Goal: Task Accomplishment & Management: Complete application form

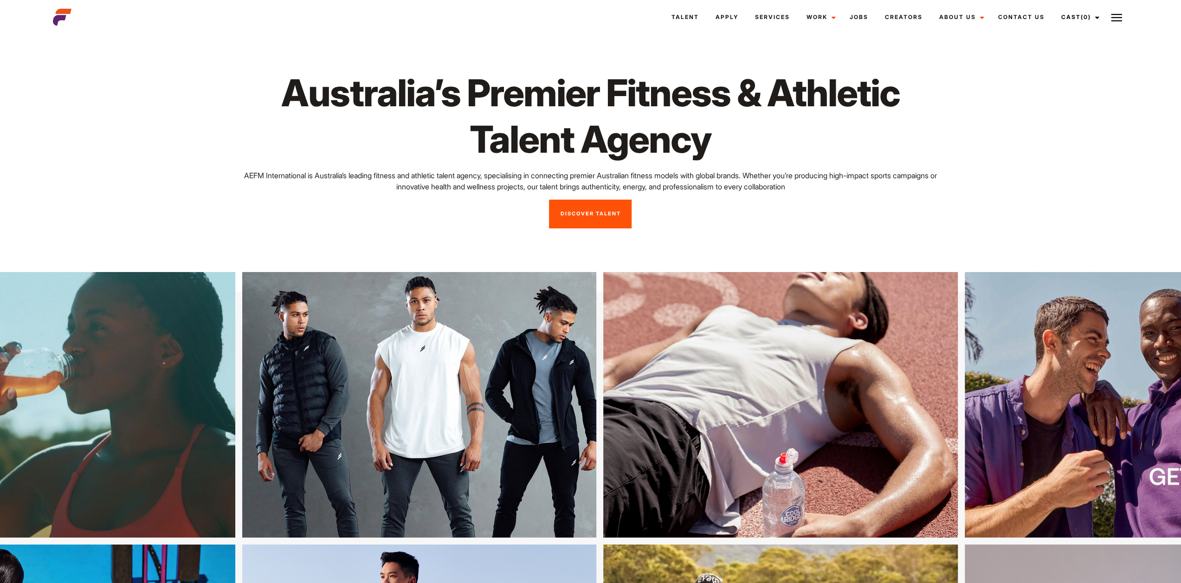
click at [614, 224] on link "Discover Talent" at bounding box center [590, 214] width 83 height 29
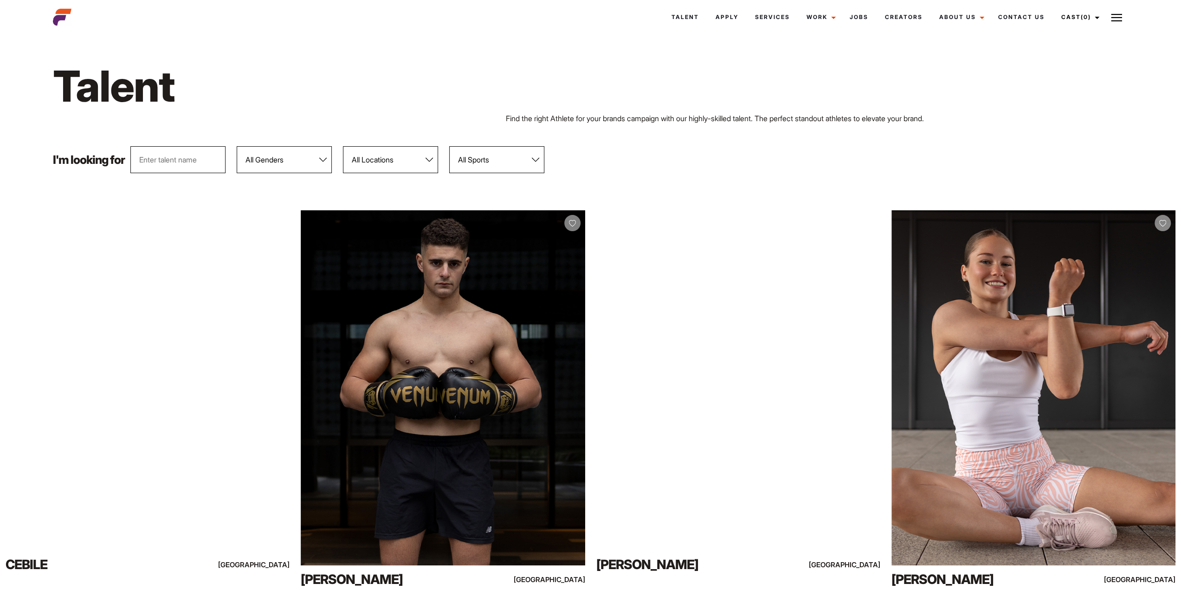
click at [480, 158] on select "All Sports 100 Meter Butterfly Acrobatics Aerial awareness Aerobics AFL Aflw Am…" at bounding box center [496, 159] width 95 height 27
select select "82"
click at [451, 146] on select "All Sports 100 Meter Butterfly Acrobatics Aerial awareness Aerobics AFL Aflw Am…" at bounding box center [496, 159] width 95 height 27
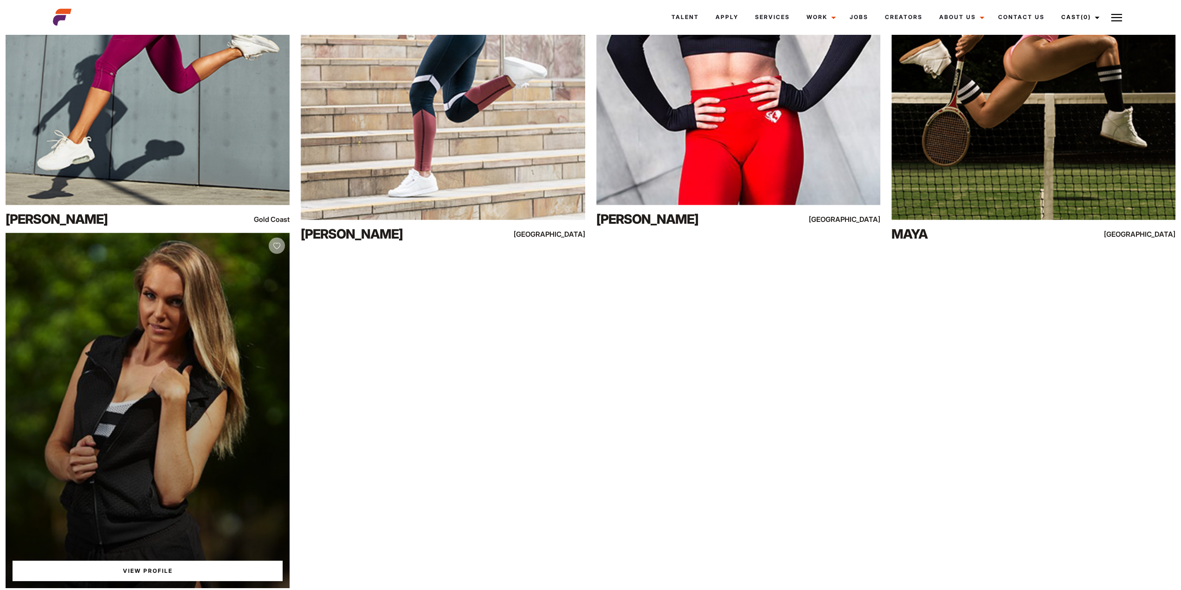
scroll to position [6053, 0]
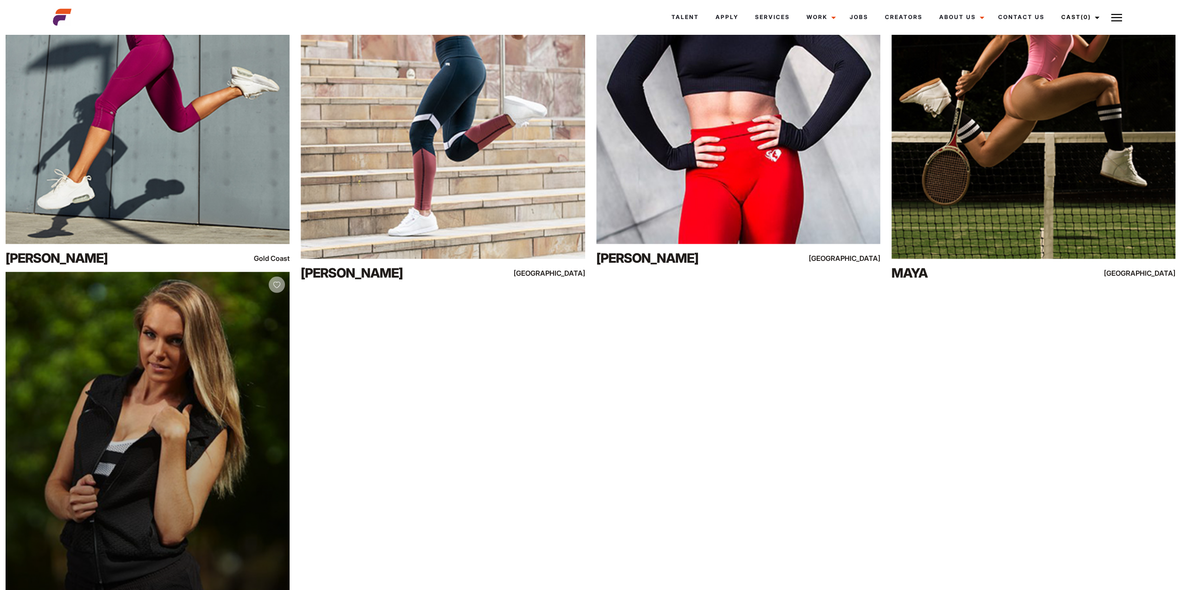
click at [114, 335] on div "View Profile" at bounding box center [148, 449] width 284 height 355
click at [123, 390] on div "View Profile" at bounding box center [148, 449] width 284 height 355
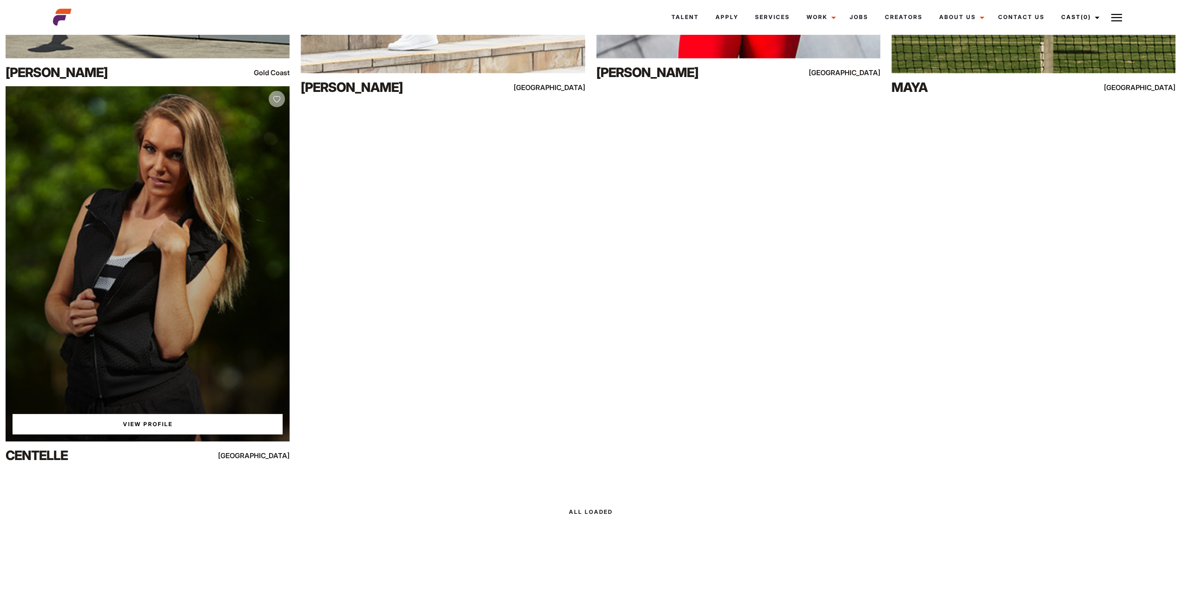
click at [148, 427] on link "View Profile" at bounding box center [148, 424] width 270 height 20
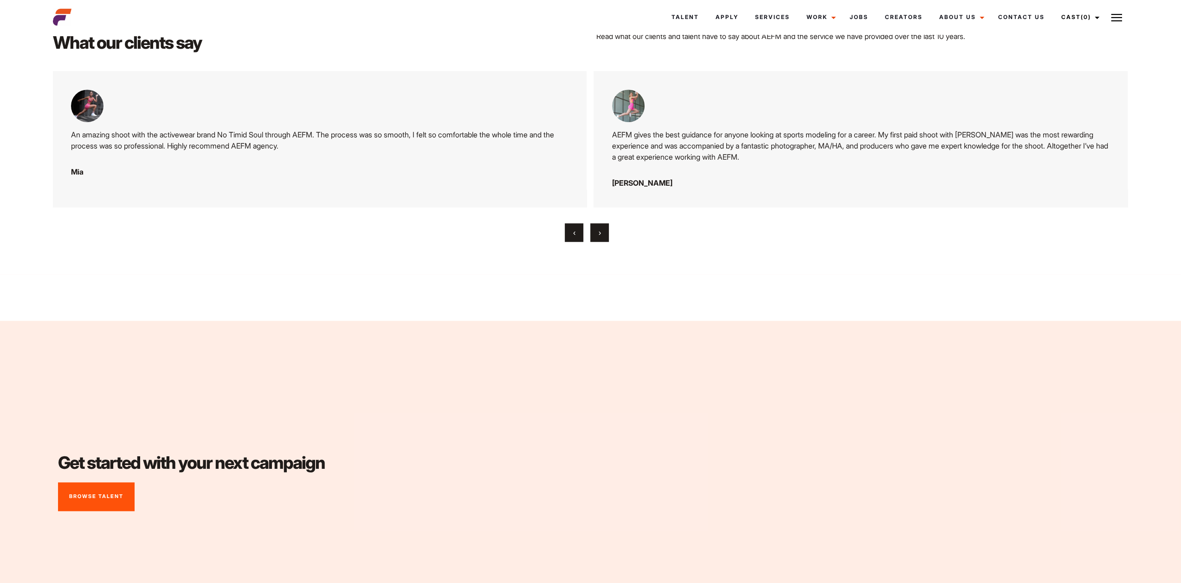
scroll to position [4410, 0]
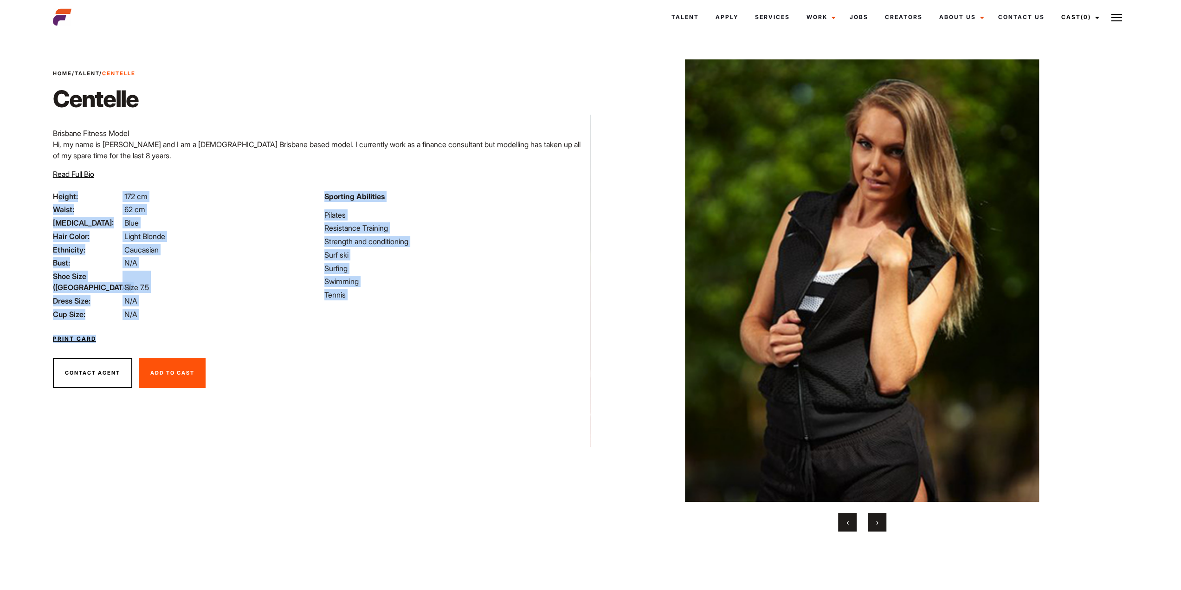
drag, startPoint x: 60, startPoint y: 198, endPoint x: 398, endPoint y: 294, distance: 350.8
click at [371, 326] on div "Height: 172 cm Waist: 62 cm Eye Color: Blue Hair Color: Light Blonde Ethnicity:…" at bounding box center [319, 269] width 544 height 156
click at [399, 293] on li "Tennis" at bounding box center [454, 294] width 260 height 11
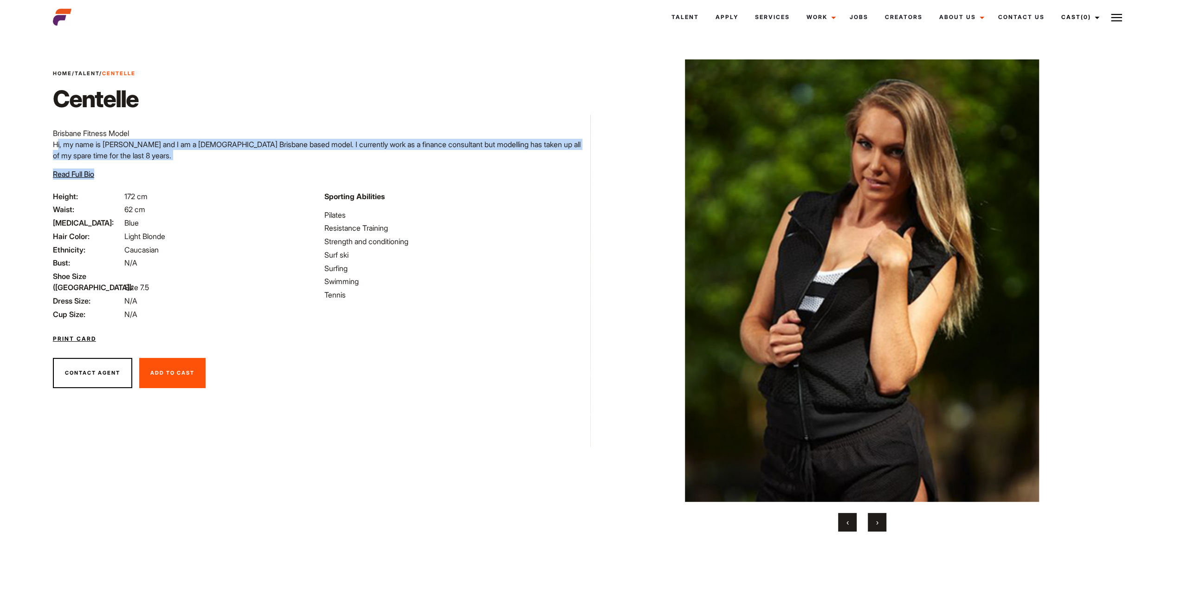
drag, startPoint x: 187, startPoint y: 146, endPoint x: 371, endPoint y: 171, distance: 186.4
click at [372, 174] on div "Home / Talent / Centelle Centelle Brisbane Fitness Model Hi, my name is Centell…" at bounding box center [319, 130] width 544 height 121
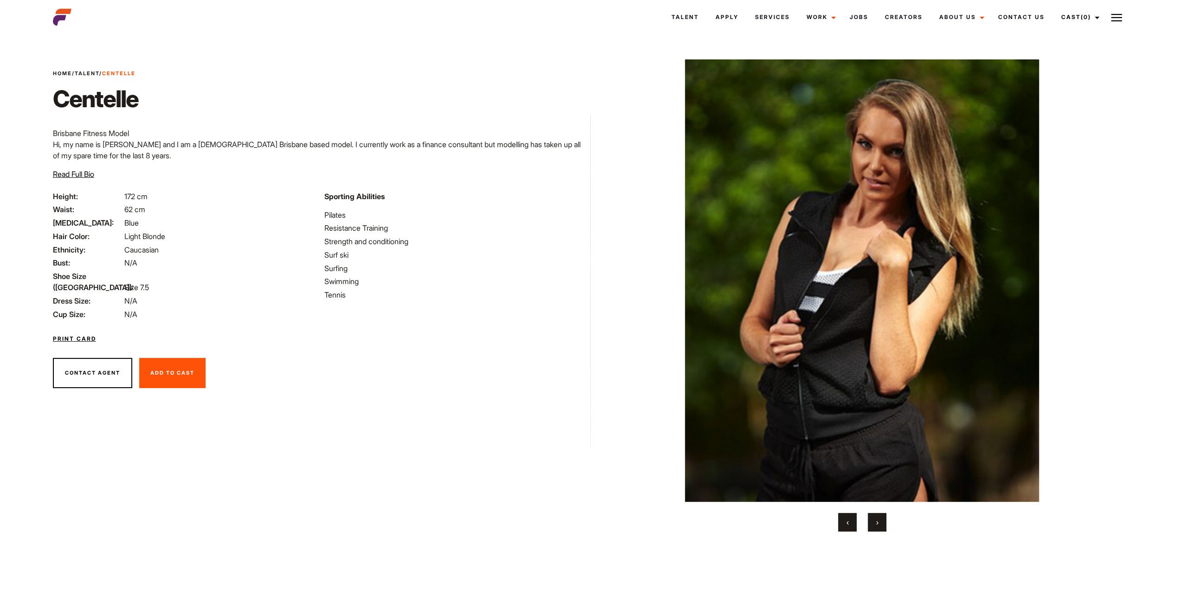
click at [371, 171] on div "Home / Talent / Centelle Centelle Brisbane Fitness Model Hi, my name is Centell…" at bounding box center [319, 130] width 544 height 121
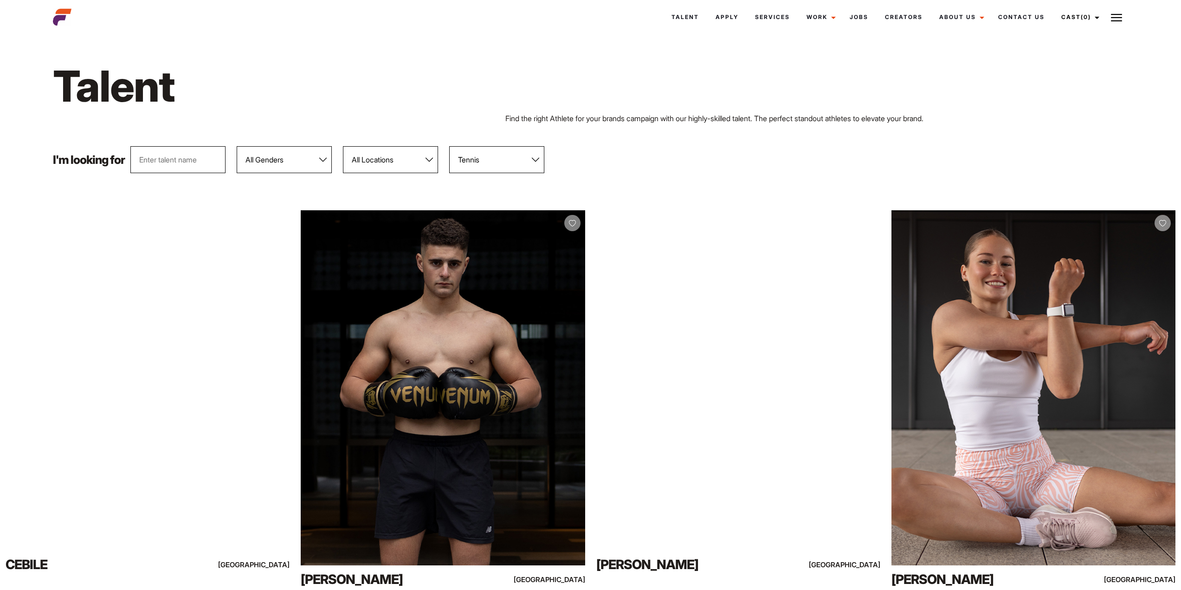
select select "82"
click at [391, 162] on select "All Locations Adelaide Brisbane Darwin Gold Coast Melbourne Perth Sunshine Coas…" at bounding box center [390, 159] width 95 height 27
select select "118"
click at [344, 146] on select "All Locations Adelaide Brisbane Darwin Gold Coast Melbourne Perth Sunshine Coas…" at bounding box center [390, 159] width 95 height 27
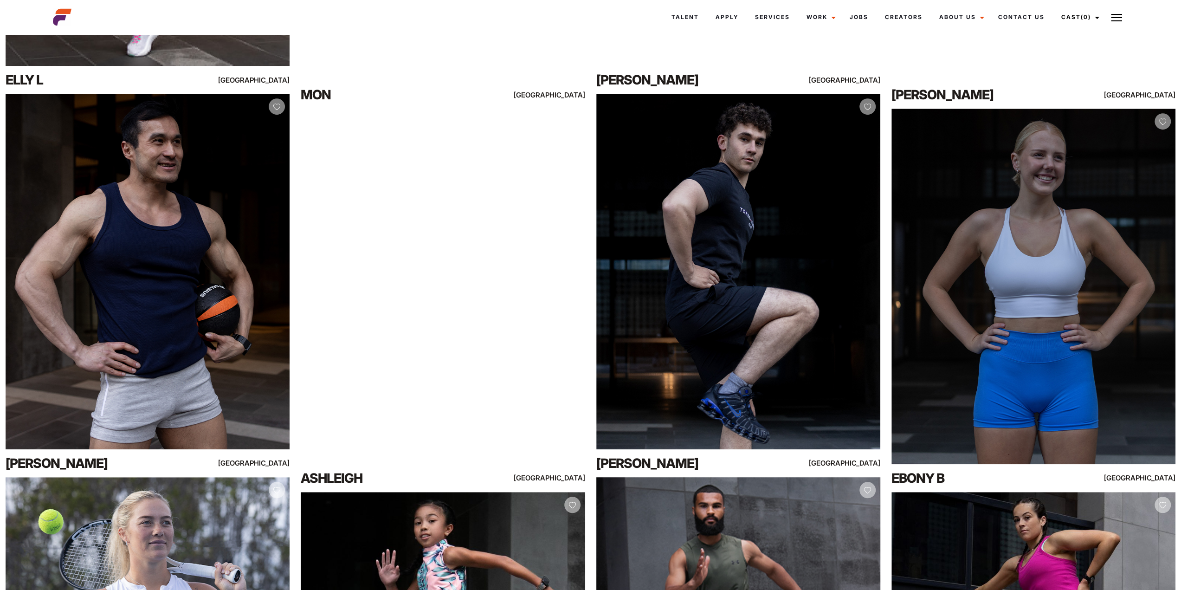
scroll to position [362, 0]
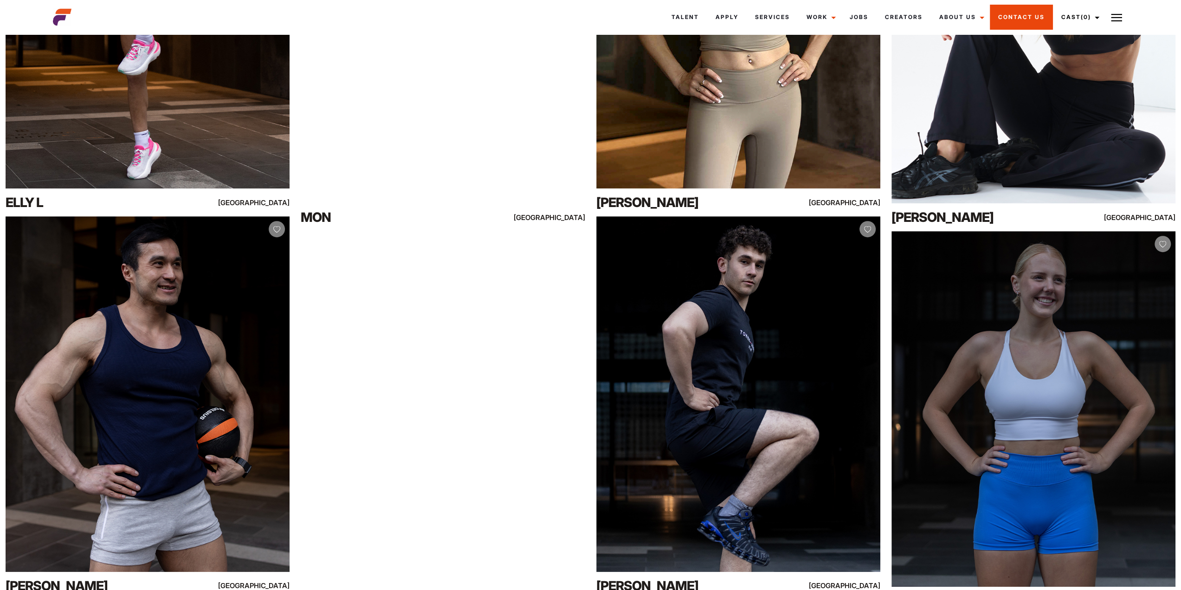
click at [1022, 13] on link "Contact Us" at bounding box center [1021, 17] width 63 height 25
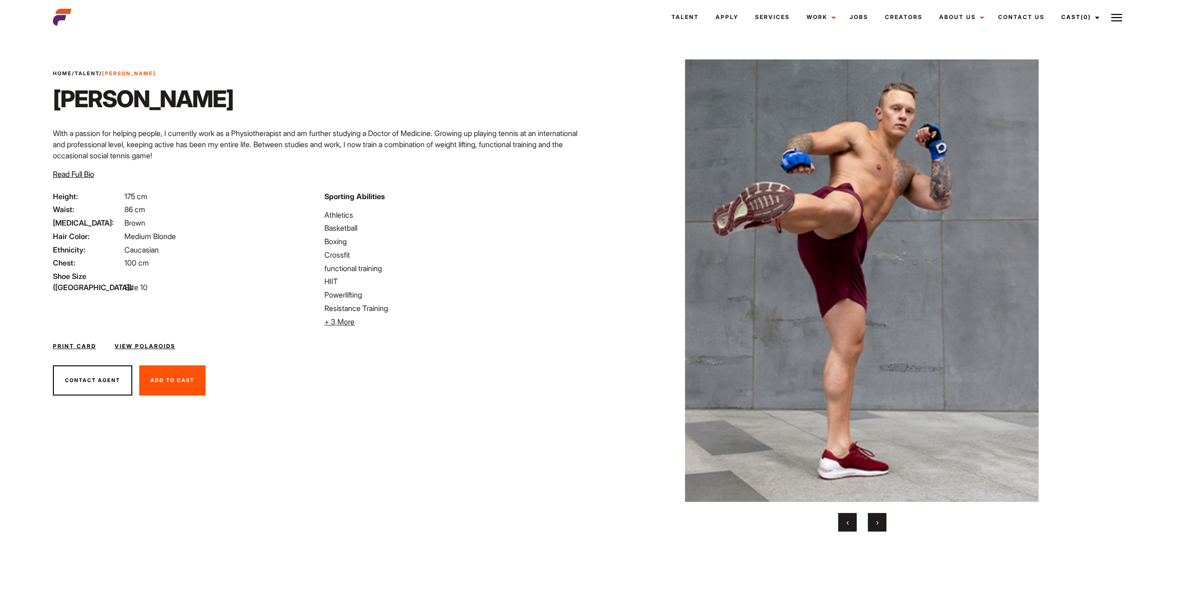
click at [877, 517] on button "›" at bounding box center [877, 522] width 19 height 19
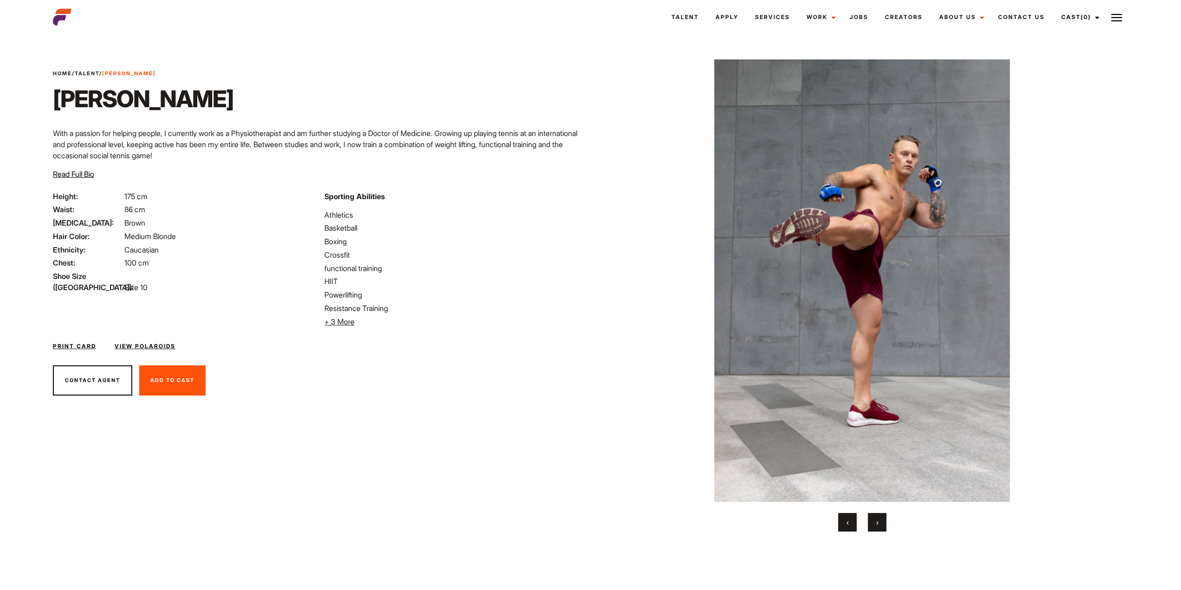
click at [877, 517] on button "›" at bounding box center [877, 522] width 19 height 19
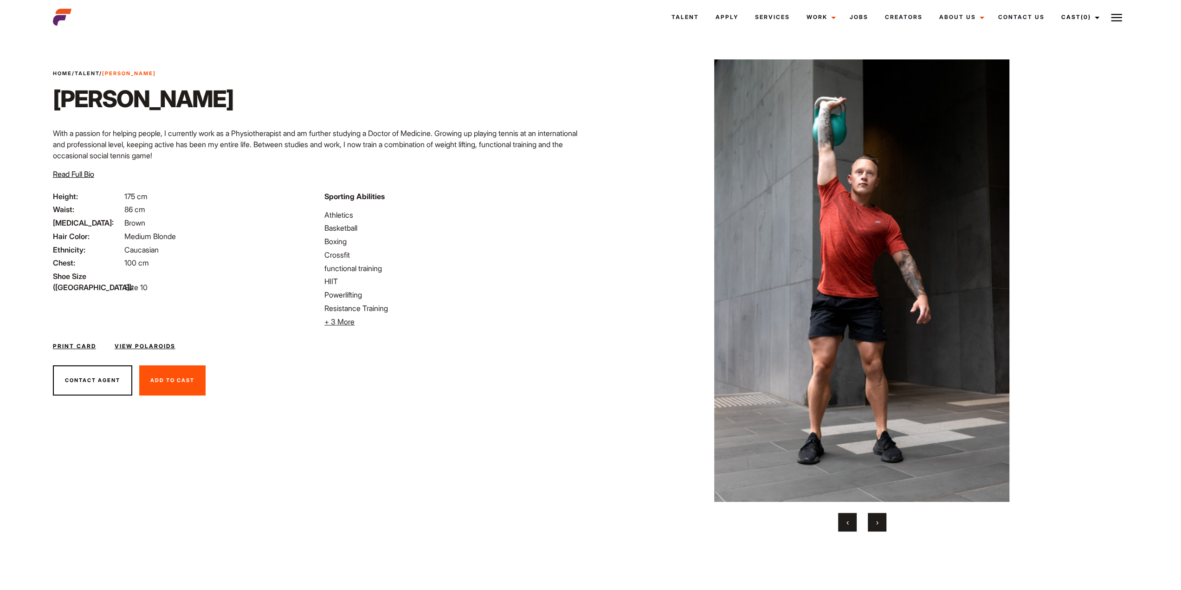
click at [877, 517] on button "›" at bounding box center [877, 522] width 19 height 19
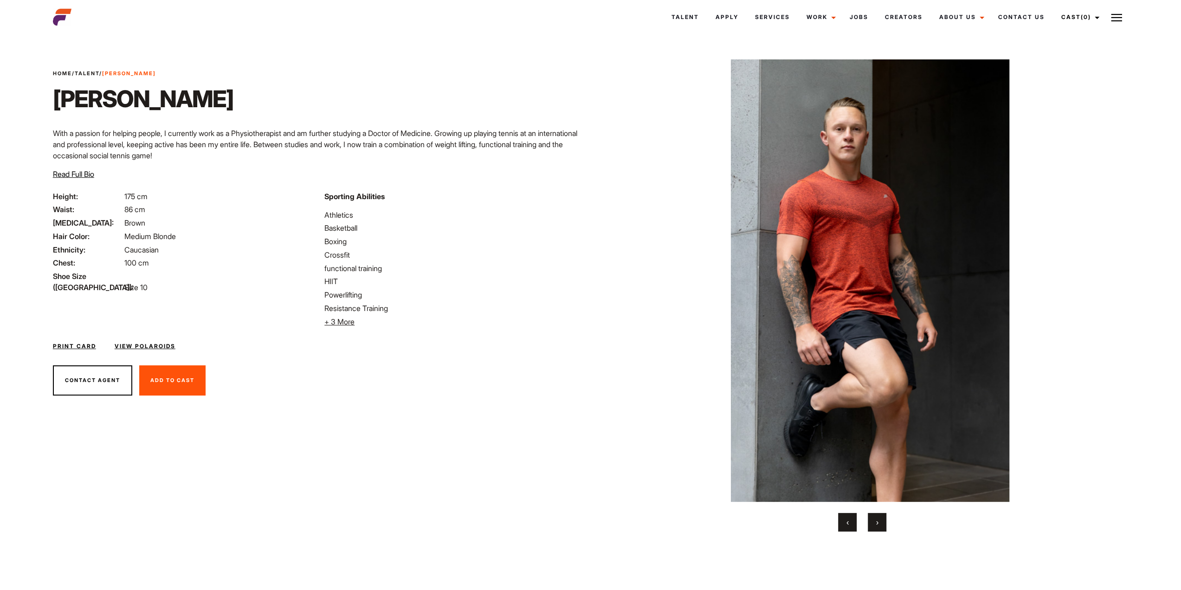
click at [877, 517] on button "›" at bounding box center [877, 522] width 19 height 19
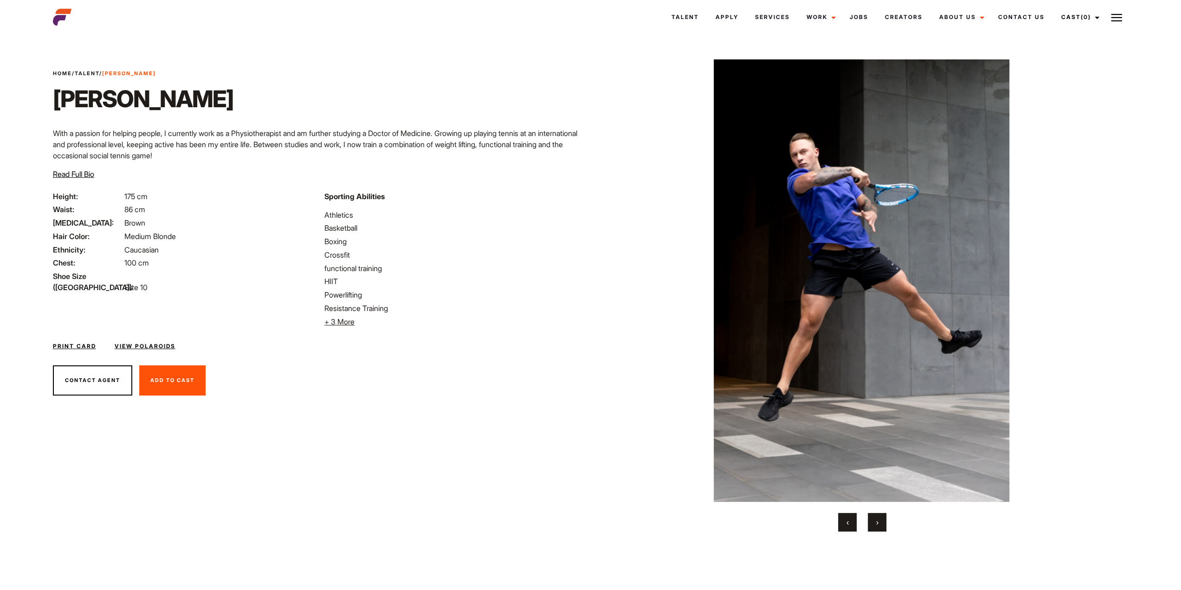
click at [877, 517] on button "›" at bounding box center [877, 522] width 19 height 19
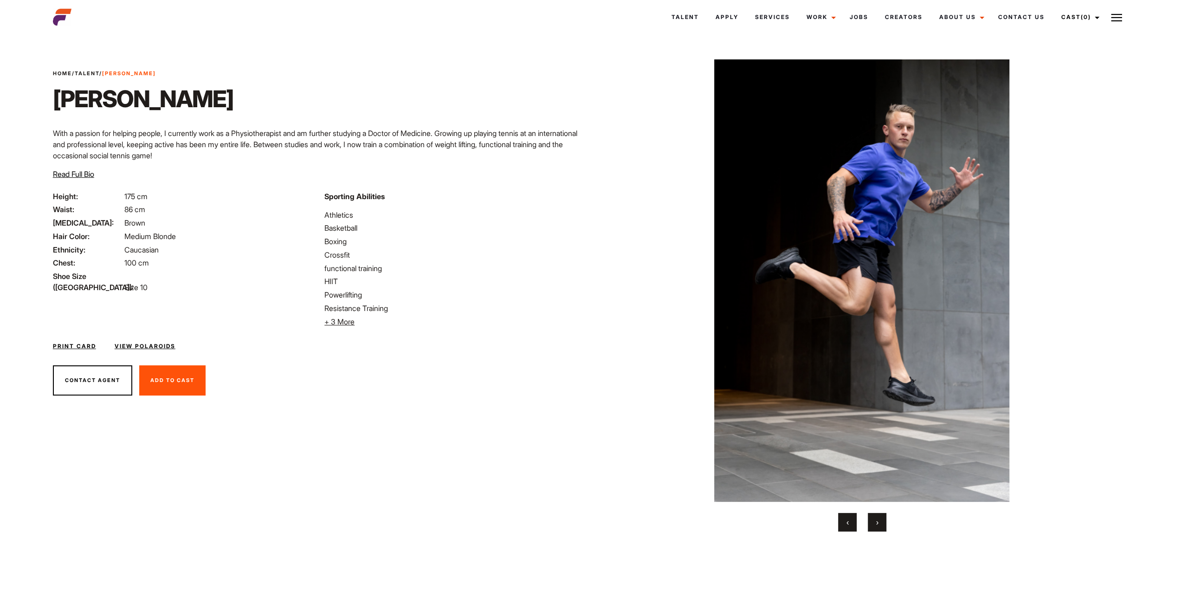
click at [877, 517] on button "›" at bounding box center [877, 522] width 19 height 19
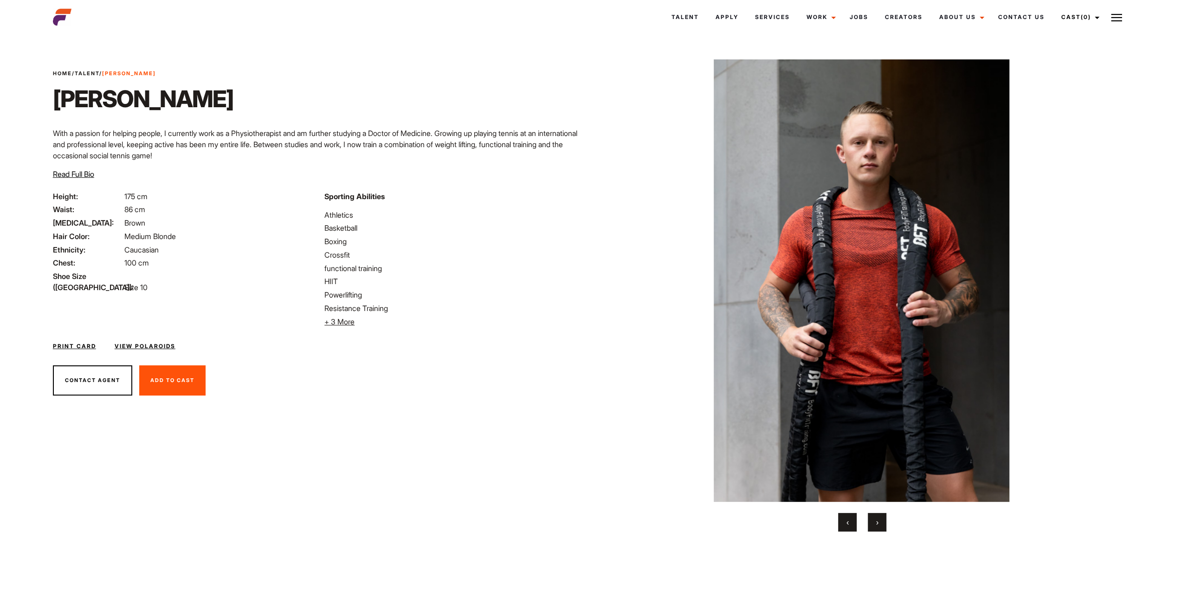
click at [877, 517] on button "›" at bounding box center [877, 522] width 19 height 19
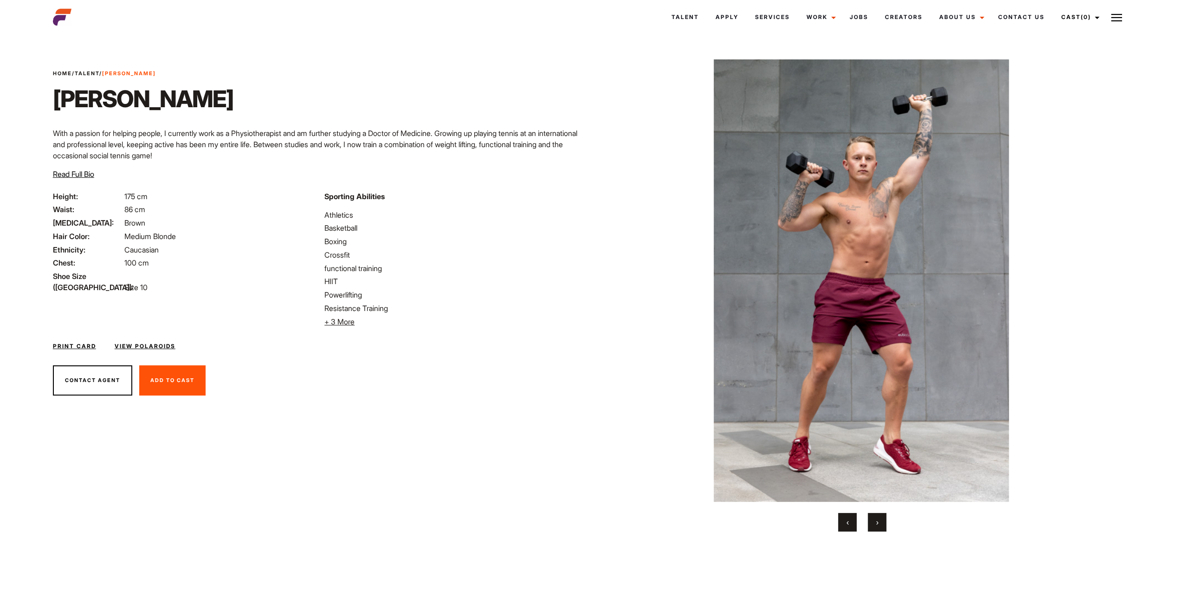
click at [877, 517] on button "›" at bounding box center [877, 522] width 19 height 19
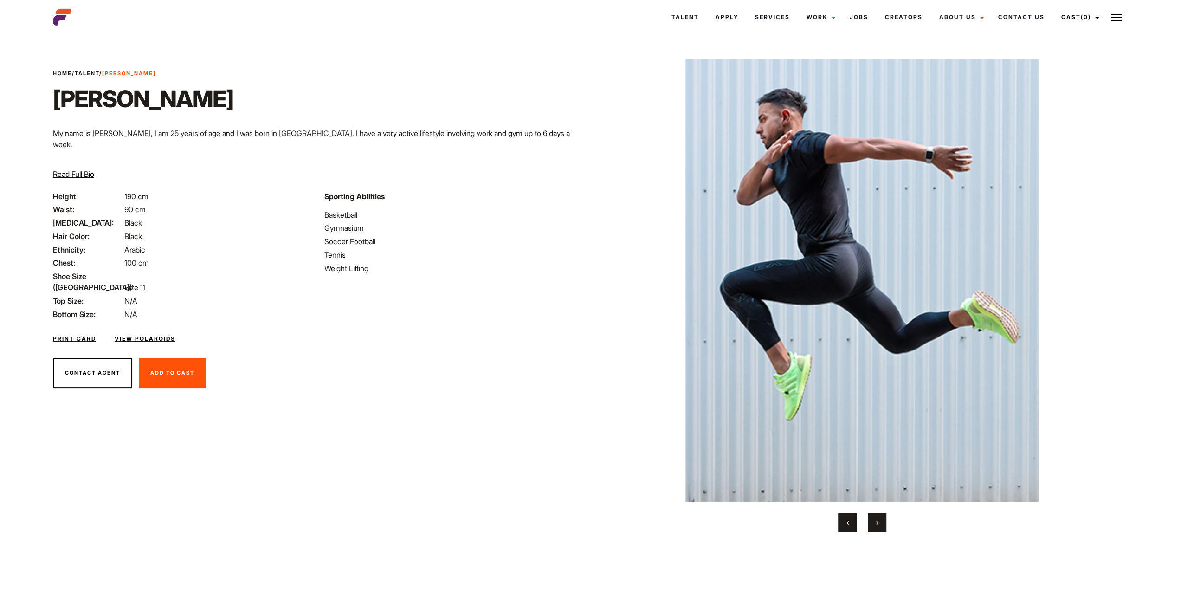
click at [882, 525] on button "›" at bounding box center [877, 522] width 19 height 19
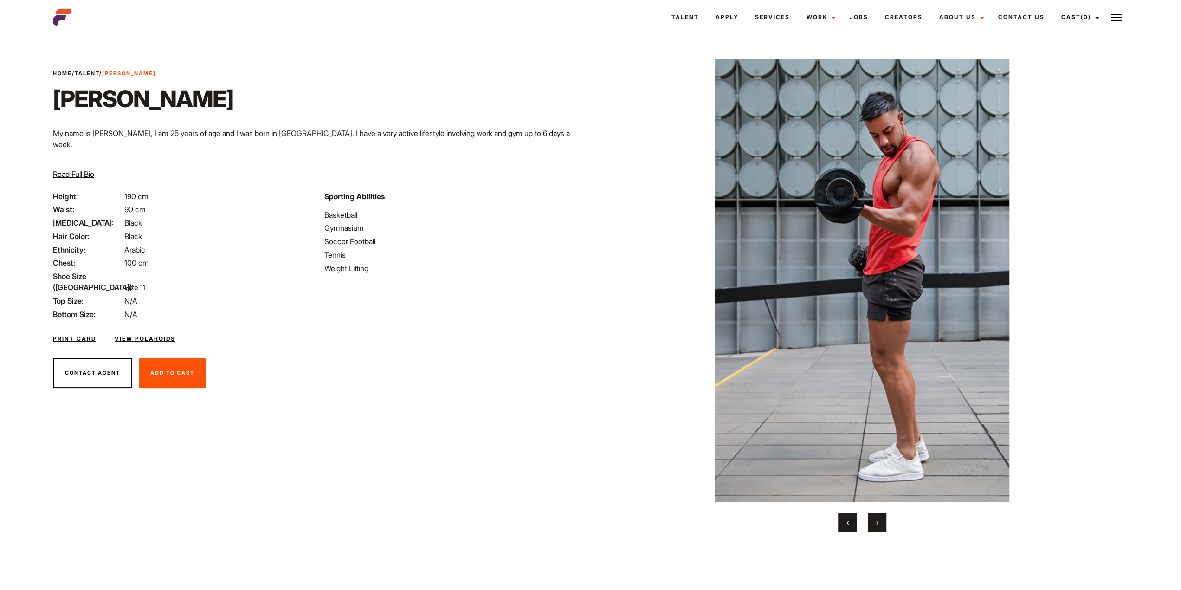
click at [882, 525] on button "›" at bounding box center [877, 522] width 19 height 19
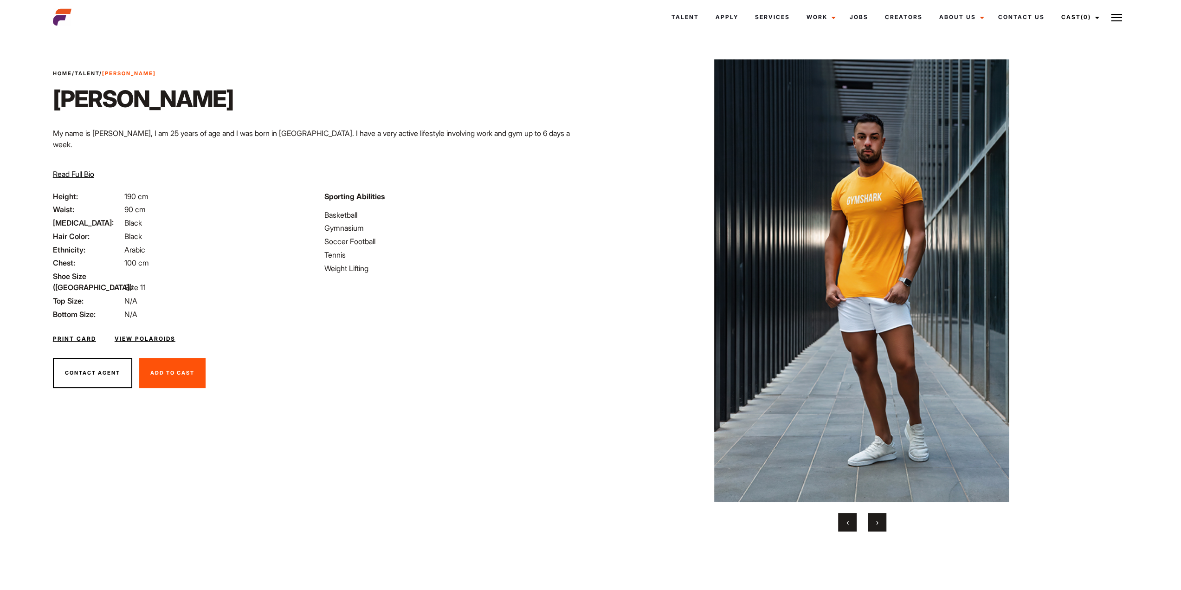
click at [882, 525] on button "›" at bounding box center [877, 522] width 19 height 19
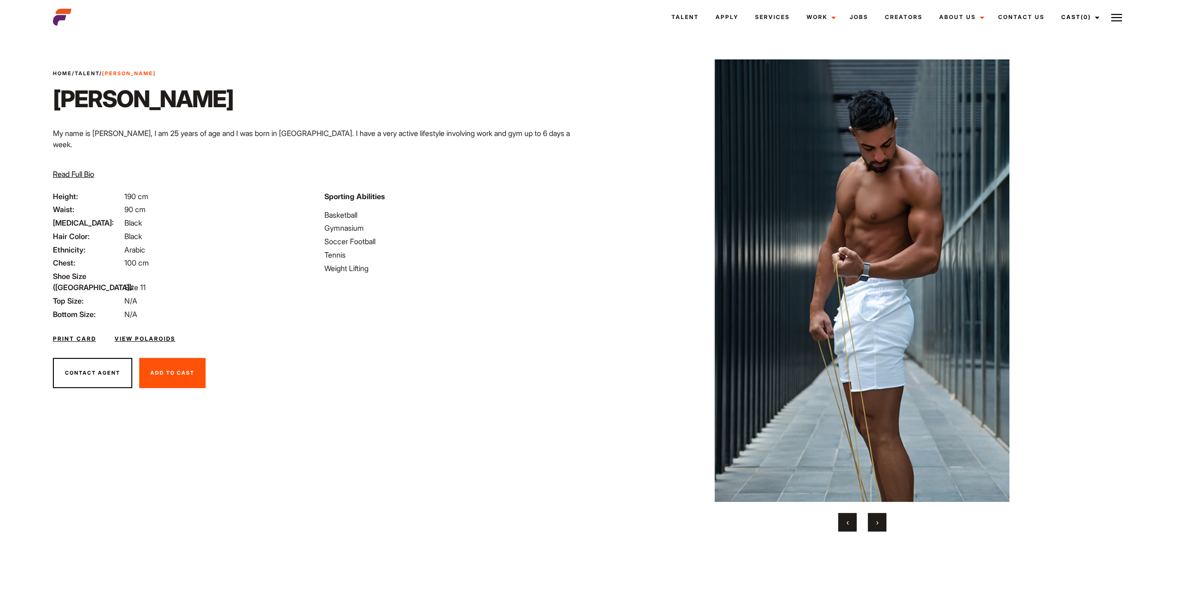
click at [882, 525] on button "›" at bounding box center [877, 522] width 19 height 19
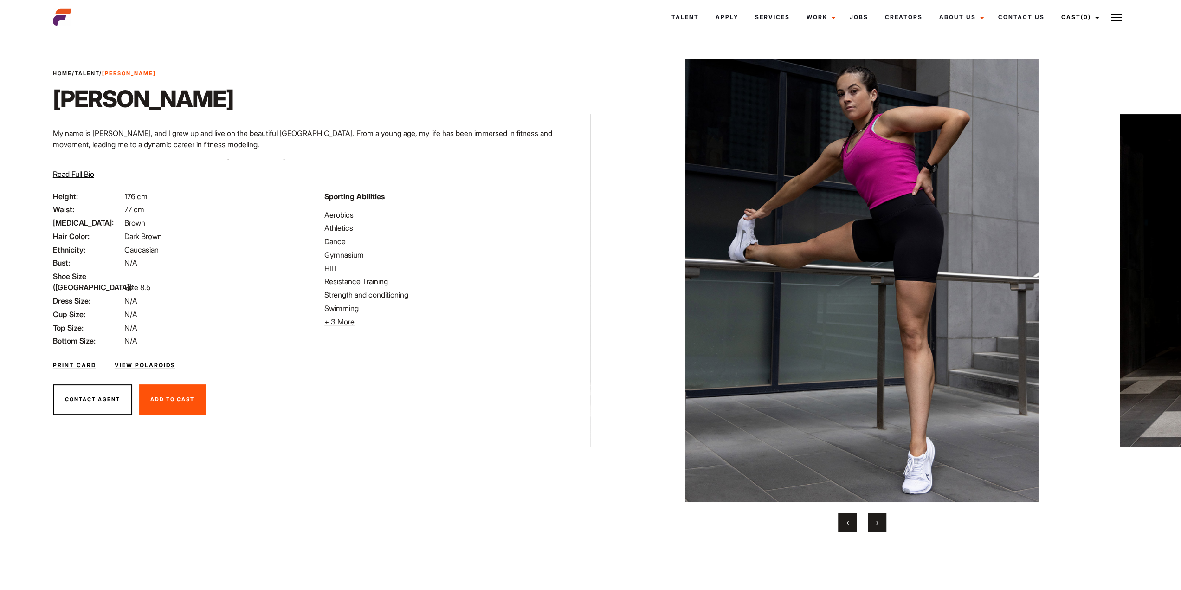
click at [879, 524] on button "›" at bounding box center [877, 522] width 19 height 19
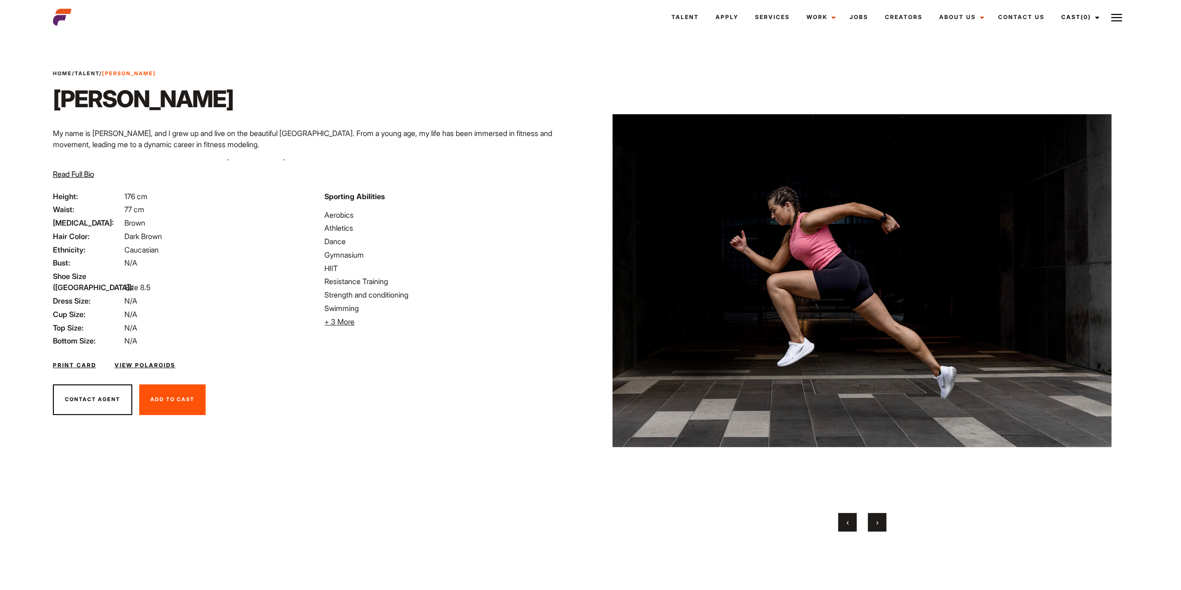
click at [879, 524] on button "›" at bounding box center [877, 522] width 19 height 19
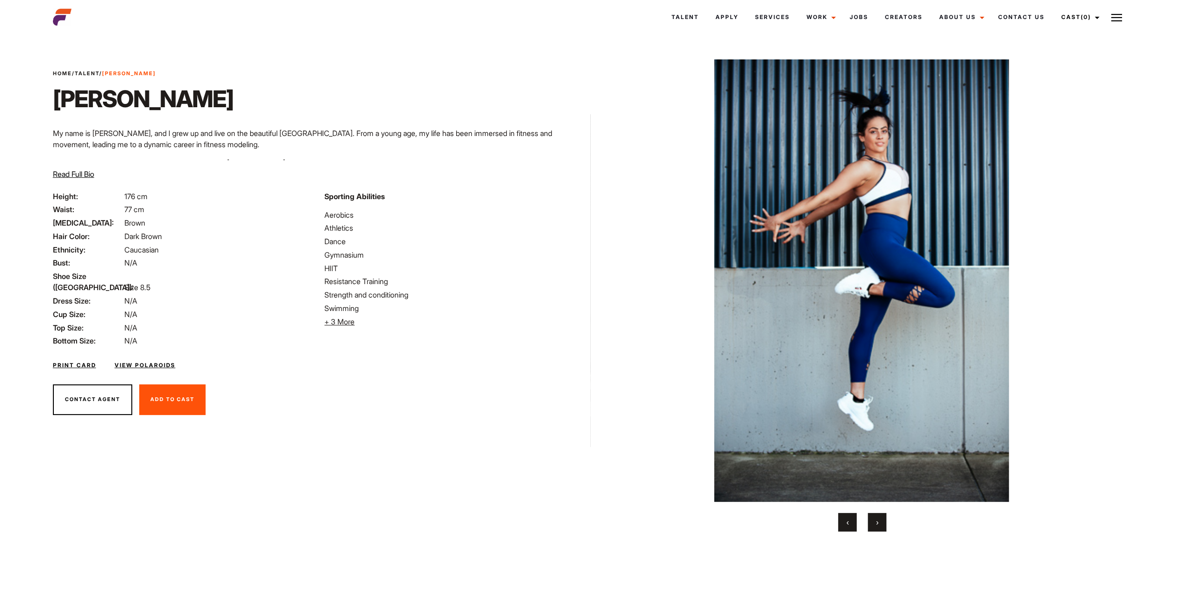
click at [879, 524] on button "›" at bounding box center [877, 522] width 19 height 19
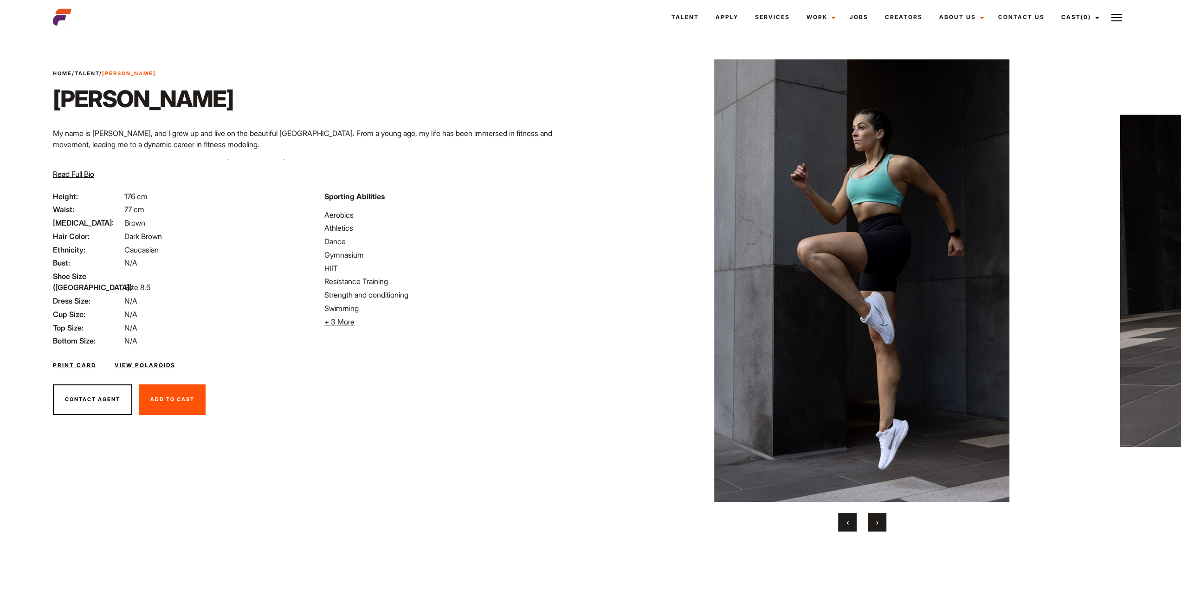
click at [879, 524] on button "›" at bounding box center [877, 522] width 19 height 19
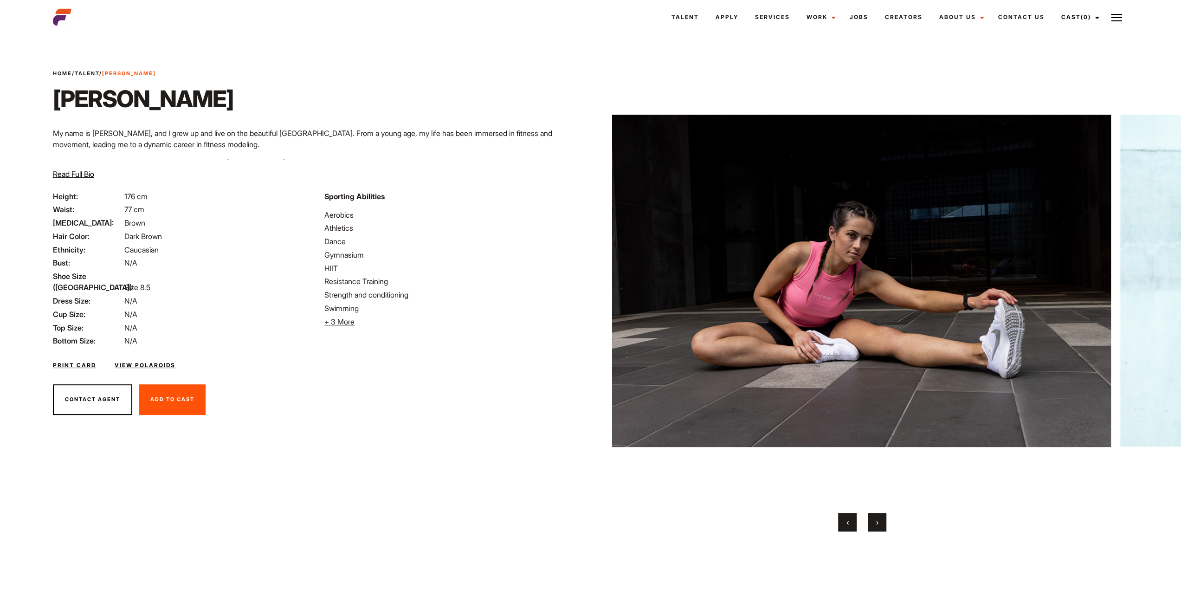
click at [879, 524] on button "›" at bounding box center [877, 522] width 19 height 19
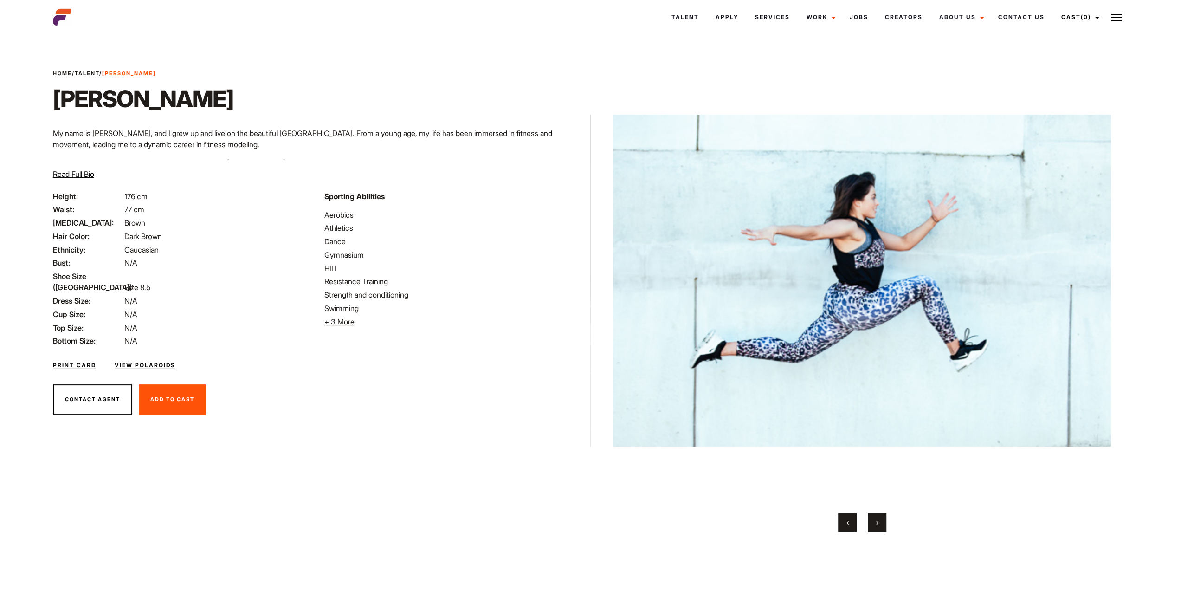
click at [879, 524] on button "›" at bounding box center [877, 522] width 19 height 19
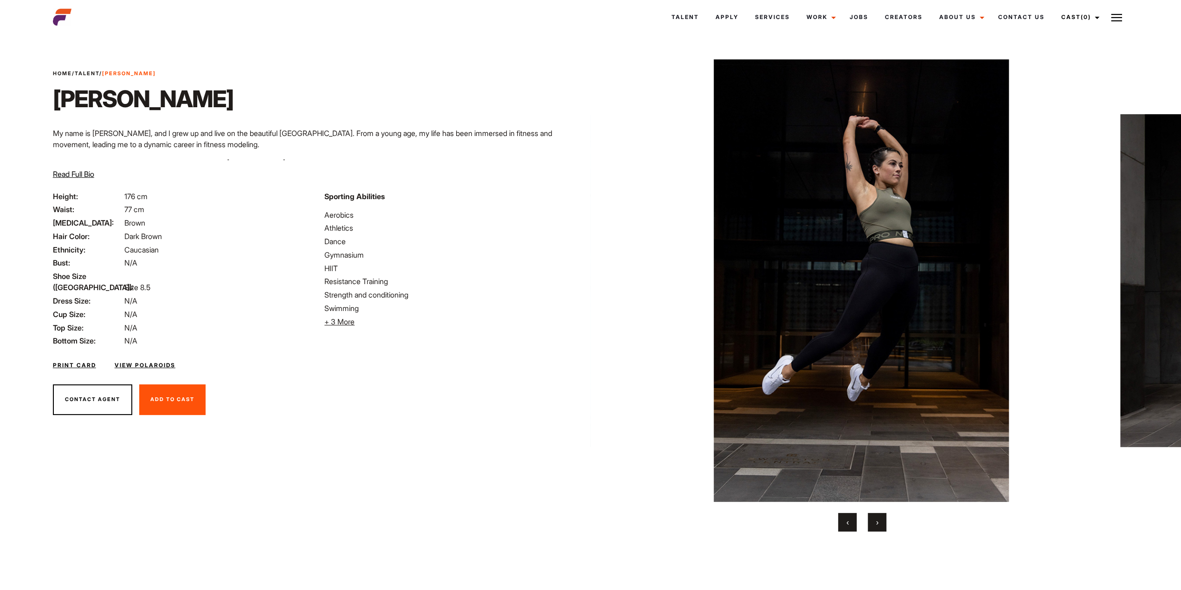
click at [879, 524] on button "›" at bounding box center [877, 522] width 19 height 19
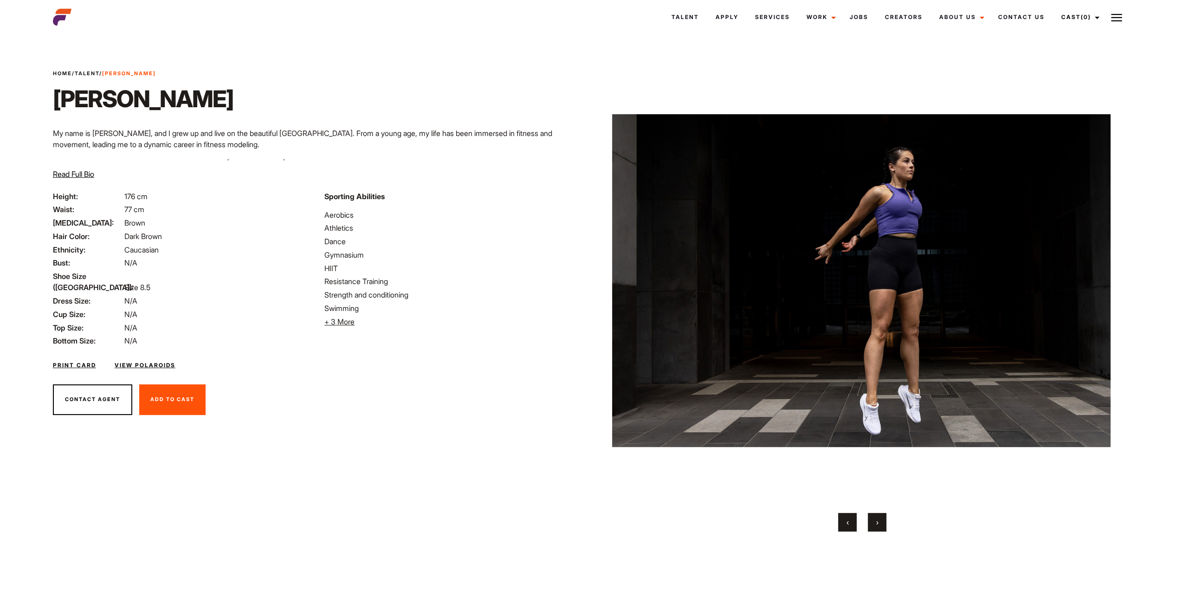
click at [879, 524] on button "›" at bounding box center [877, 522] width 19 height 19
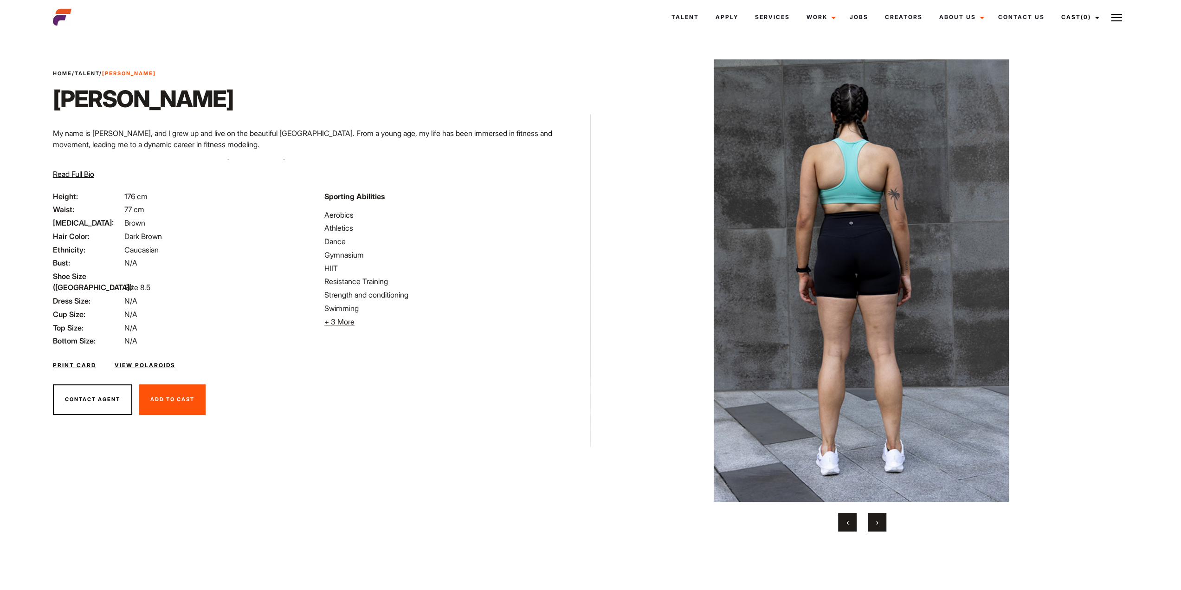
click at [879, 524] on button "›" at bounding box center [877, 522] width 19 height 19
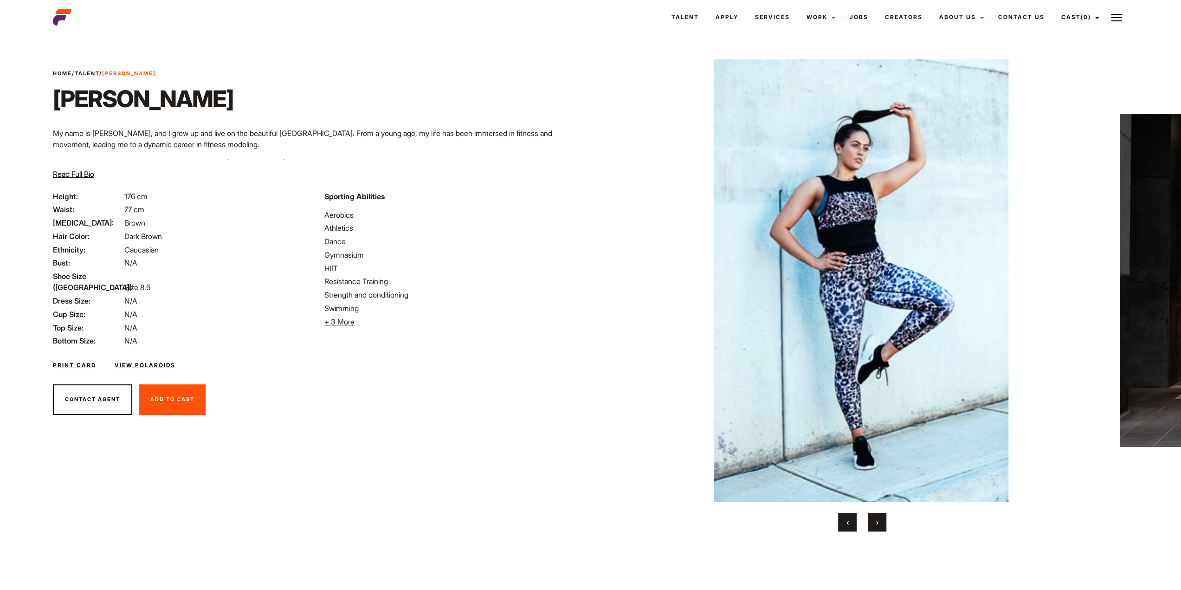
click at [843, 526] on button "‹" at bounding box center [847, 522] width 19 height 19
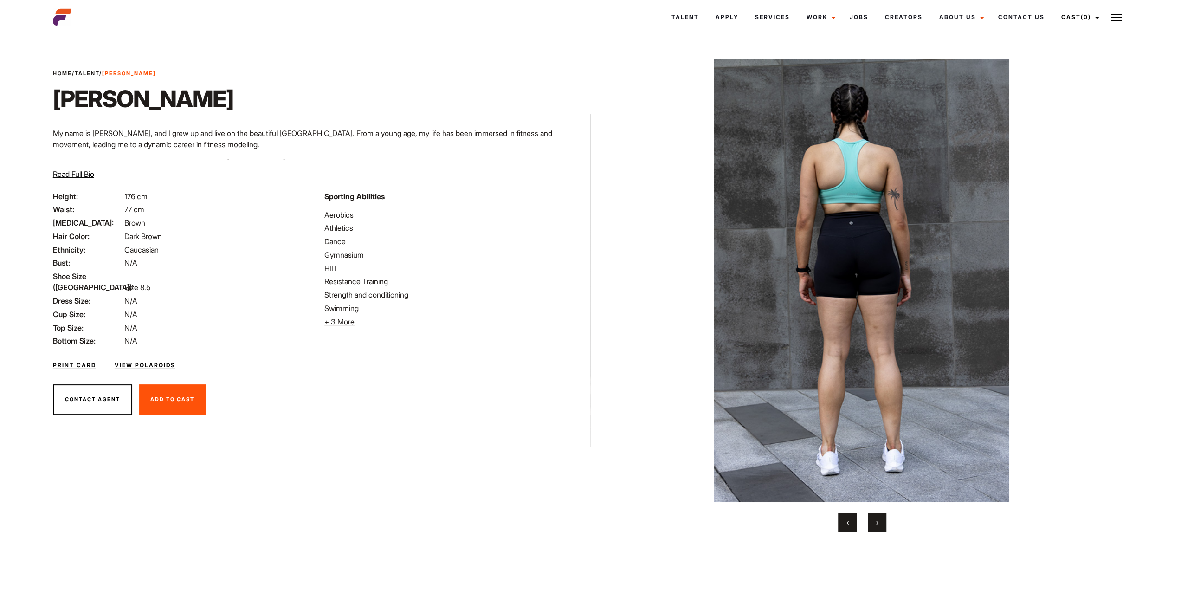
click at [878, 513] on button "›" at bounding box center [877, 522] width 19 height 19
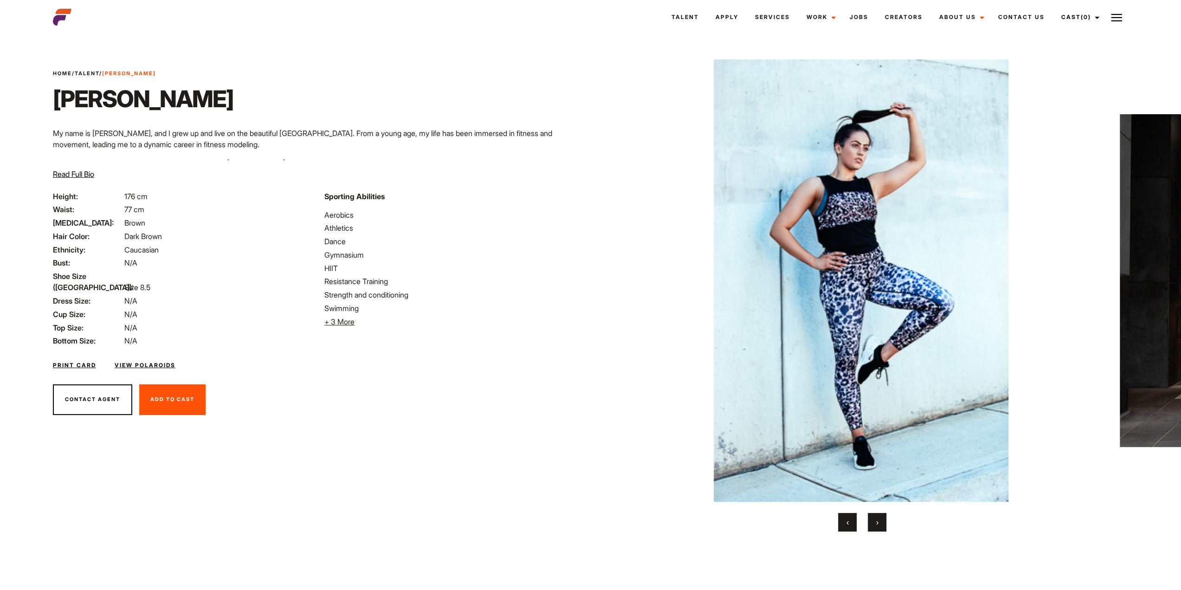
click at [878, 513] on button "›" at bounding box center [877, 522] width 19 height 19
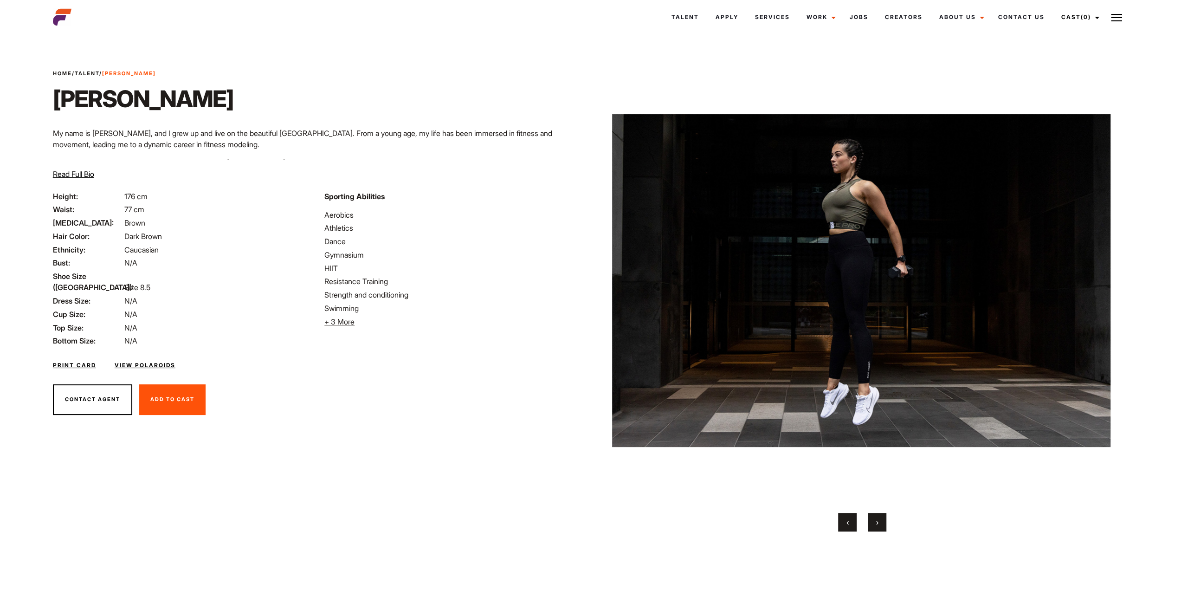
click at [878, 513] on button "›" at bounding box center [877, 522] width 19 height 19
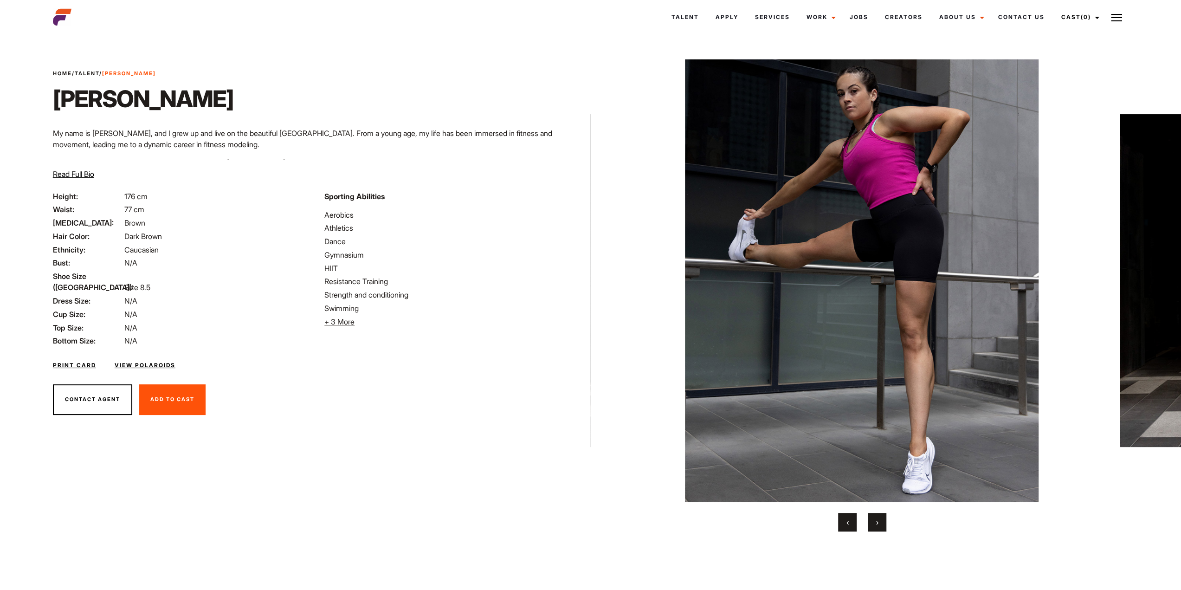
click at [878, 513] on button "›" at bounding box center [877, 522] width 19 height 19
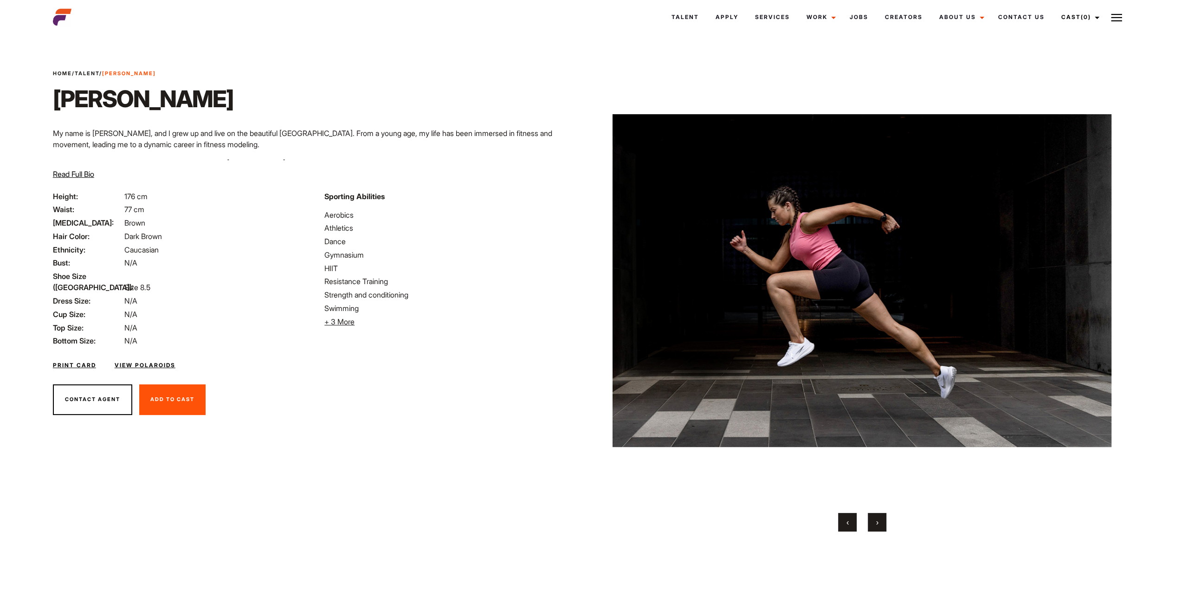
click at [878, 513] on button "›" at bounding box center [877, 522] width 19 height 19
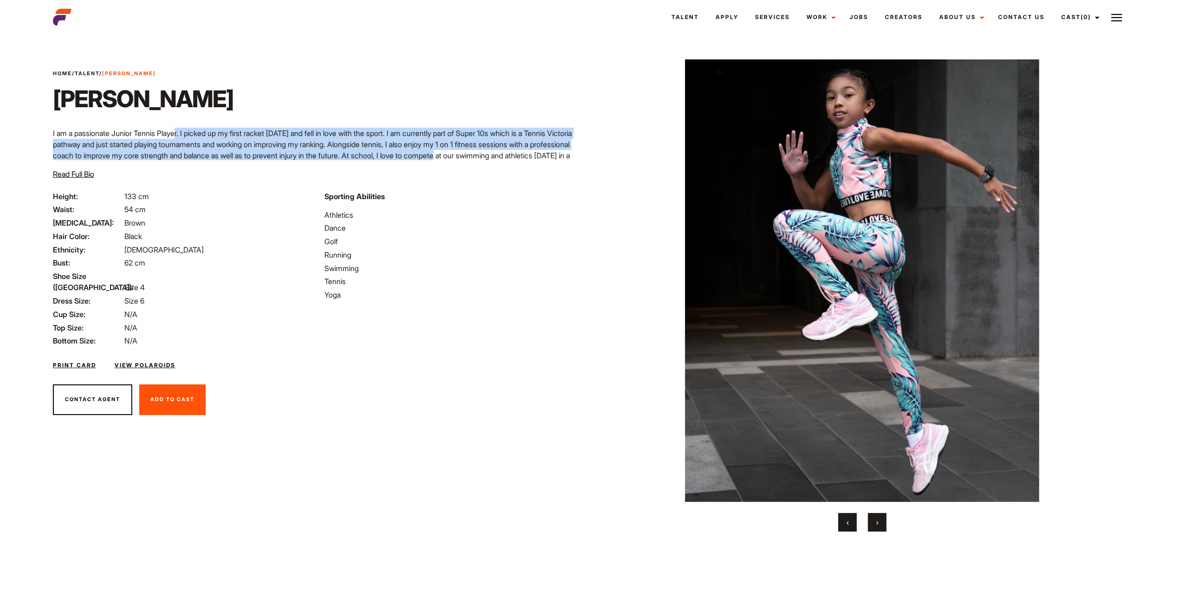
drag, startPoint x: 184, startPoint y: 134, endPoint x: 534, endPoint y: 155, distance: 351.1
click at [535, 154] on p "I am a passionate Junior Tennis Player. I picked up my first racket [DATE] and …" at bounding box center [319, 150] width 532 height 45
click at [528, 159] on p "I am a passionate Junior Tennis Player. I picked up my first racket [DATE] and …" at bounding box center [319, 150] width 532 height 45
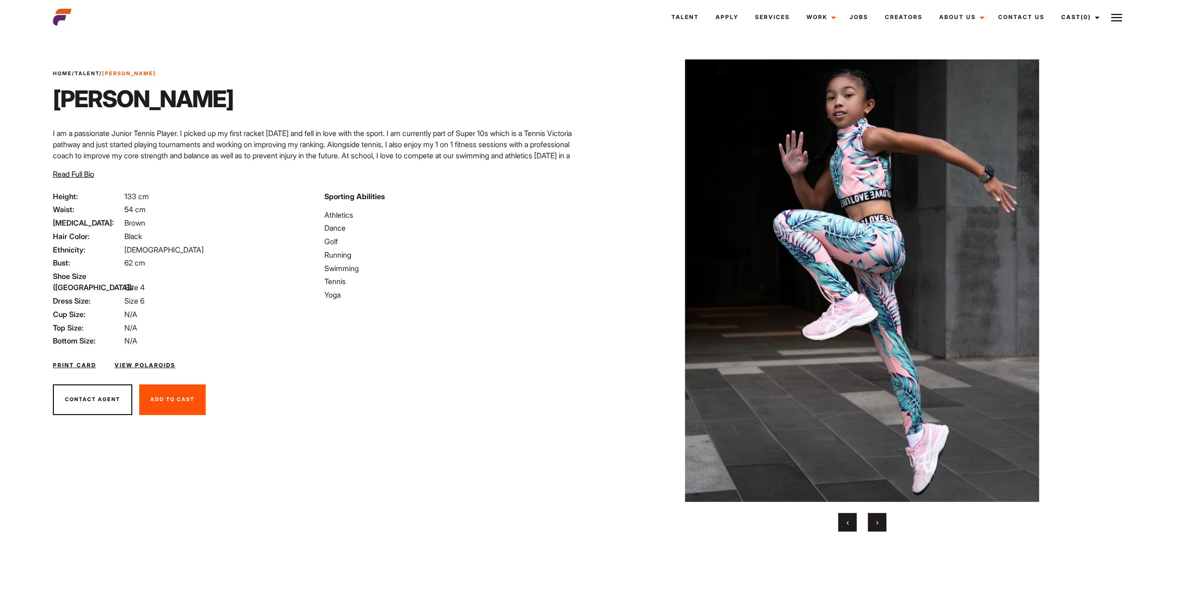
click at [76, 175] on span "Read Full Bio" at bounding box center [73, 173] width 41 height 9
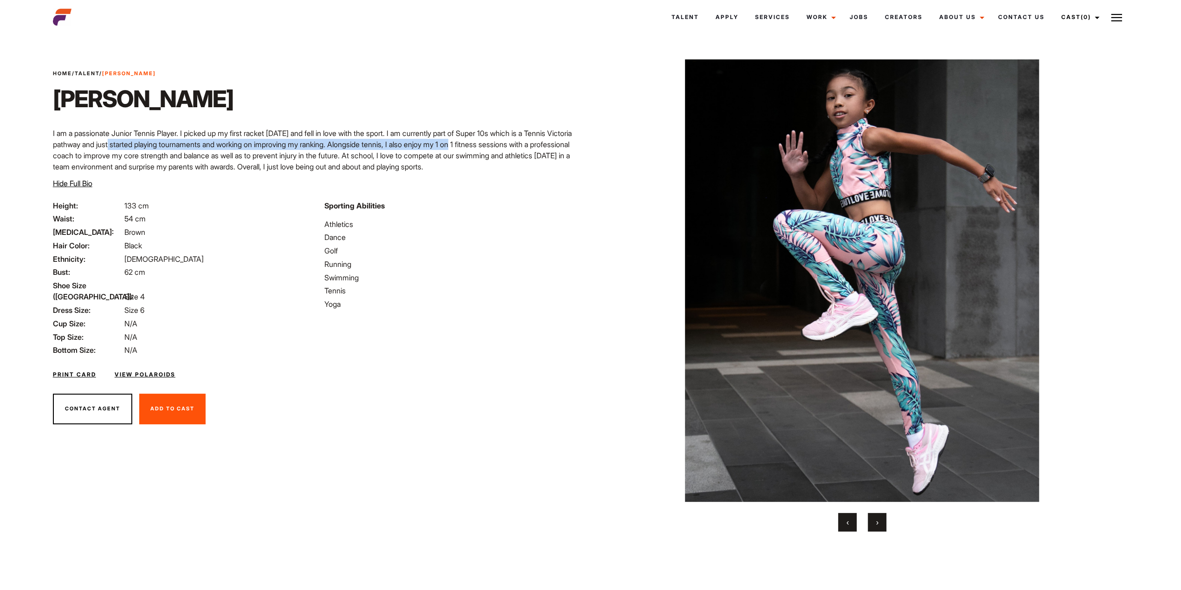
drag, startPoint x: 416, startPoint y: 139, endPoint x: 502, endPoint y: 175, distance: 93.6
click at [506, 172] on p "I am a passionate Junior Tennis Player. I picked up my first racket 2 years ago…" at bounding box center [319, 150] width 532 height 45
click at [501, 175] on div "Home / Talent / Francesca Francesca I am a passionate Junior Tennis Player. I p…" at bounding box center [319, 135] width 544 height 130
click at [877, 519] on span "›" at bounding box center [877, 522] width 2 height 9
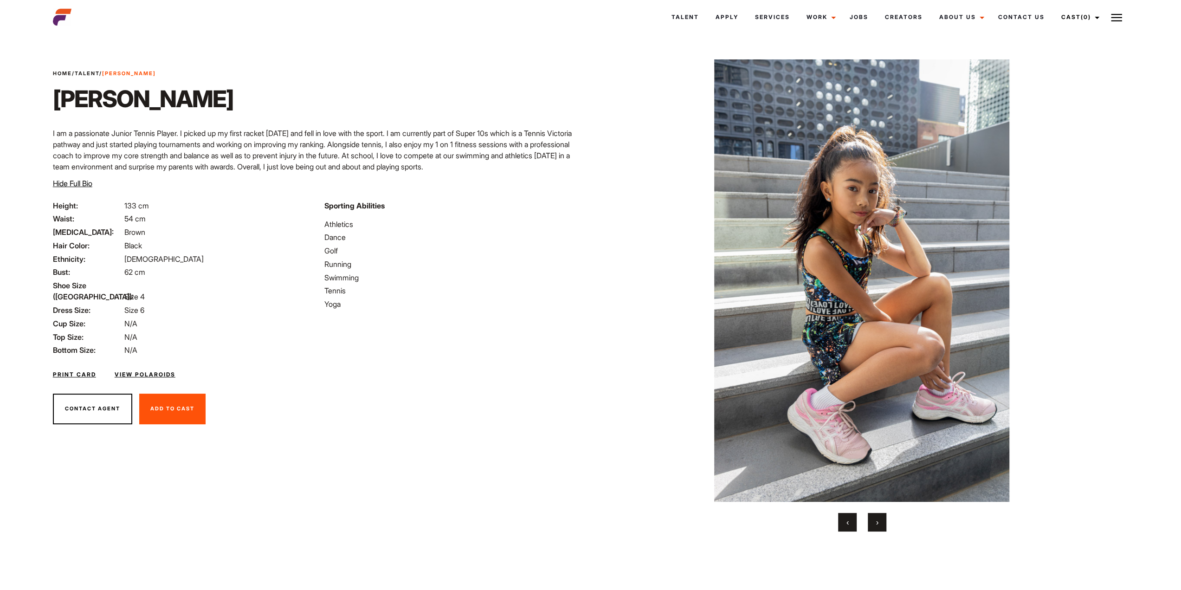
click at [876, 517] on button "›" at bounding box center [877, 522] width 19 height 19
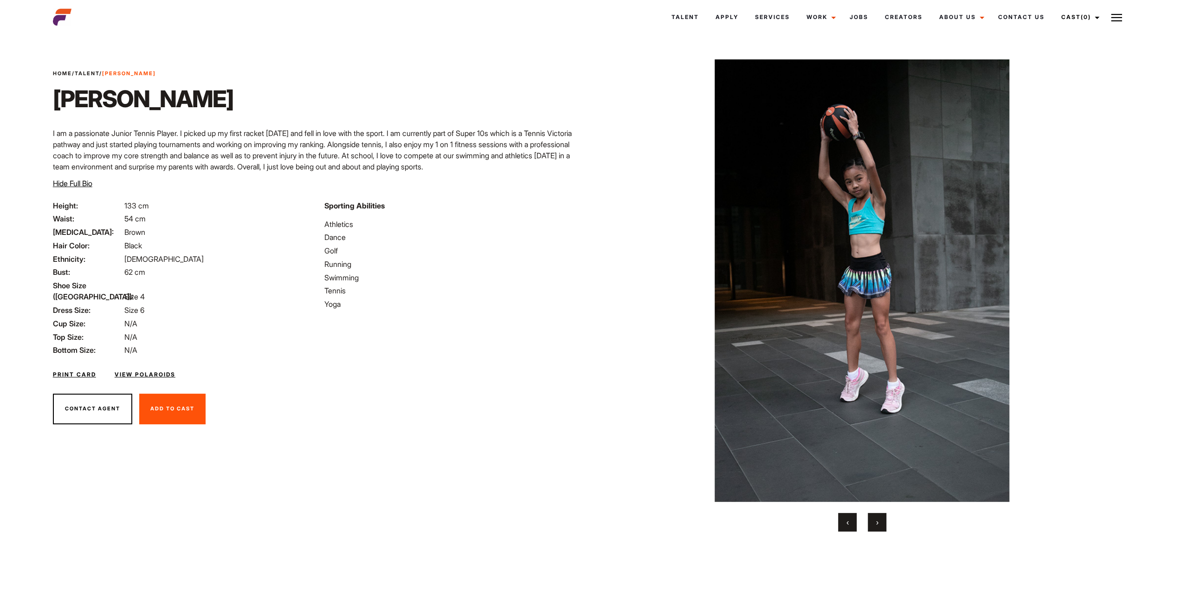
click at [876, 517] on button "›" at bounding box center [877, 522] width 19 height 19
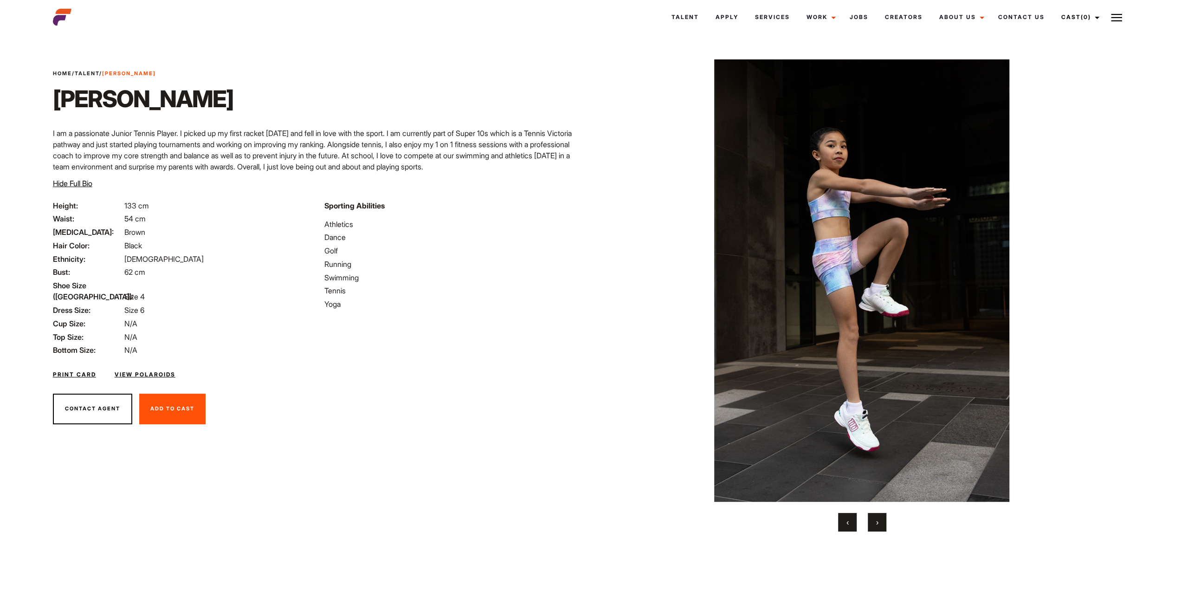
click at [875, 516] on button "›" at bounding box center [877, 522] width 19 height 19
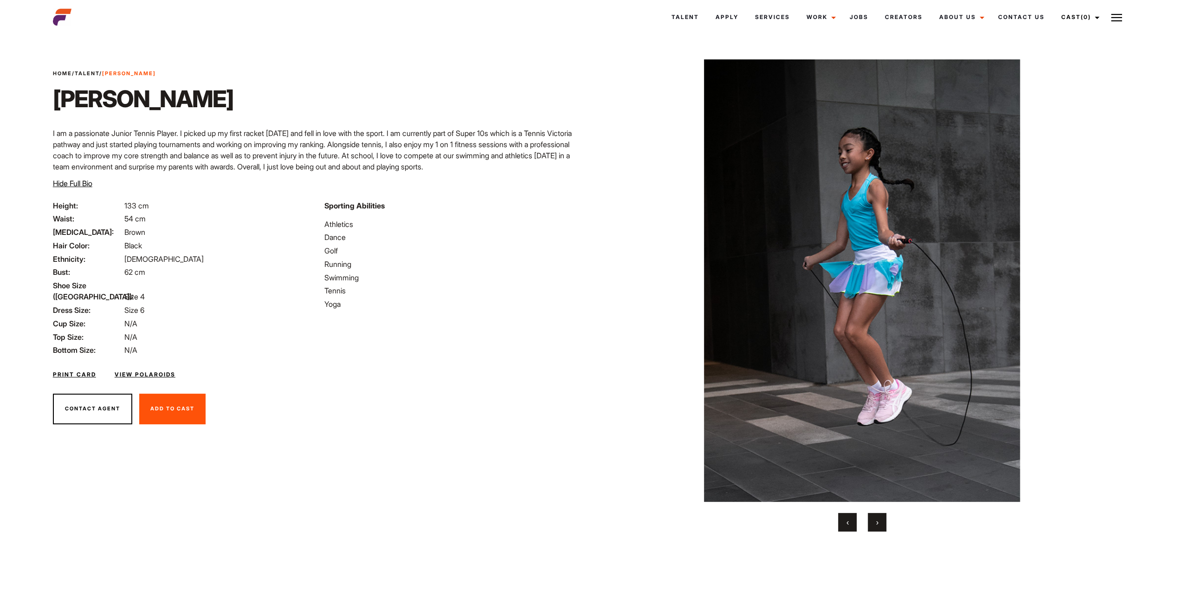
click at [875, 516] on button "›" at bounding box center [877, 522] width 19 height 19
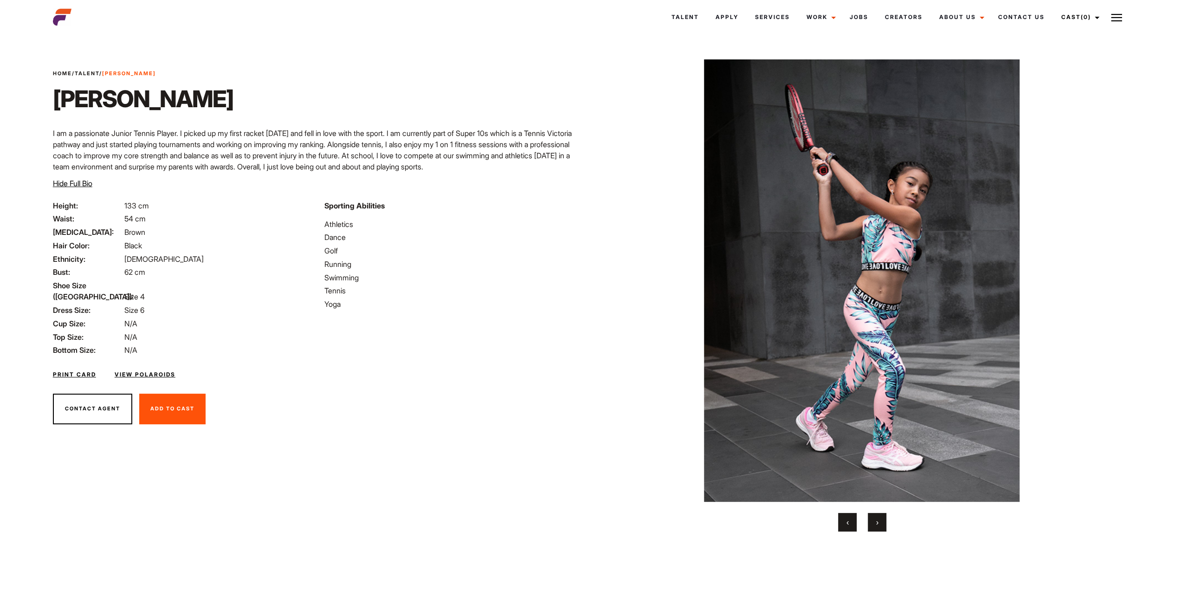
click at [875, 516] on button "›" at bounding box center [877, 522] width 19 height 19
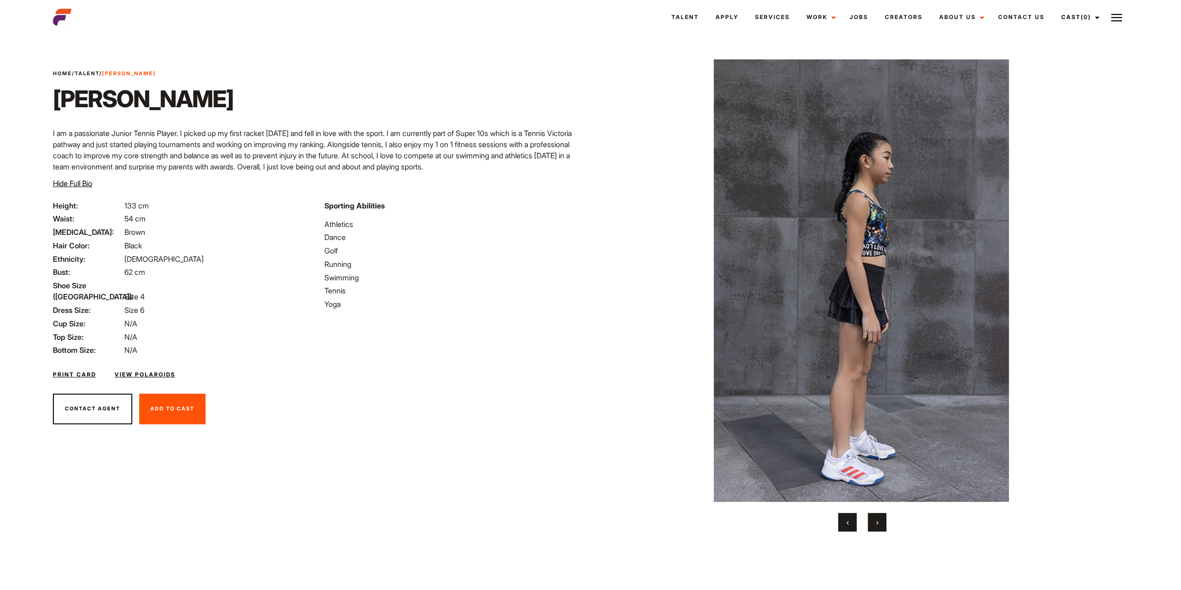
click at [875, 516] on button "›" at bounding box center [877, 522] width 19 height 19
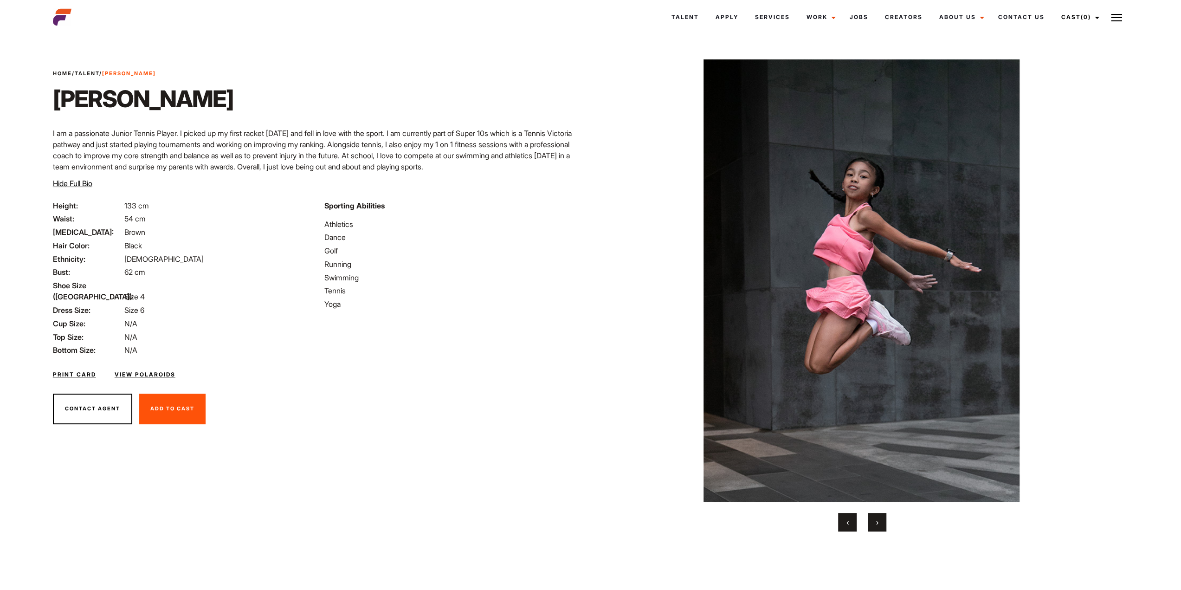
click at [875, 516] on button "›" at bounding box center [877, 522] width 19 height 19
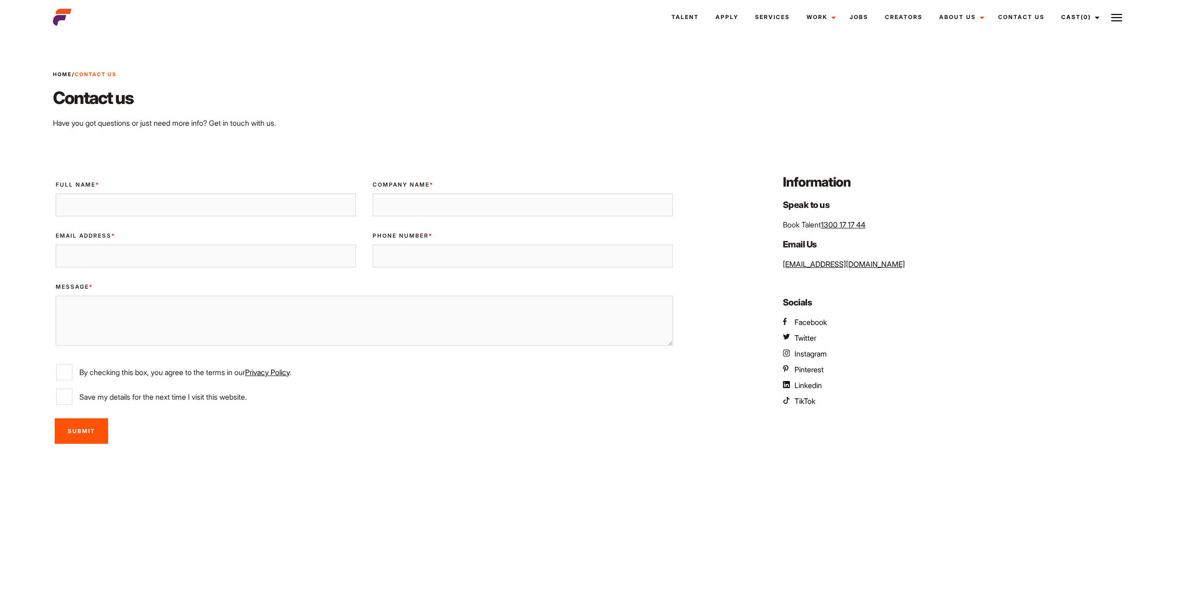
click at [168, 219] on div "Full Name *" at bounding box center [205, 198] width 317 height 51
click at [175, 208] on input "Full Name *" at bounding box center [206, 205] width 300 height 23
type input "[PERSON_NAME]"
type input "Greenline"
type input "[PERSON_NAME][EMAIL_ADDRESS][PERSON_NAME][DOMAIN_NAME]"
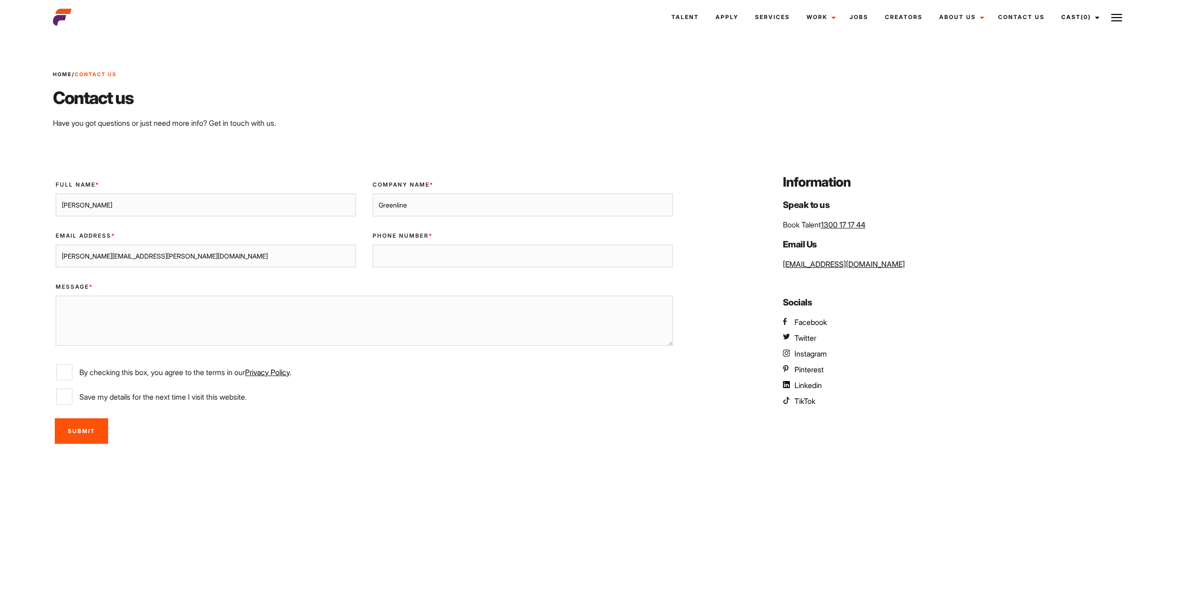
type input "0488701705"
click at [136, 324] on textarea "Message *" at bounding box center [364, 321] width 617 height 50
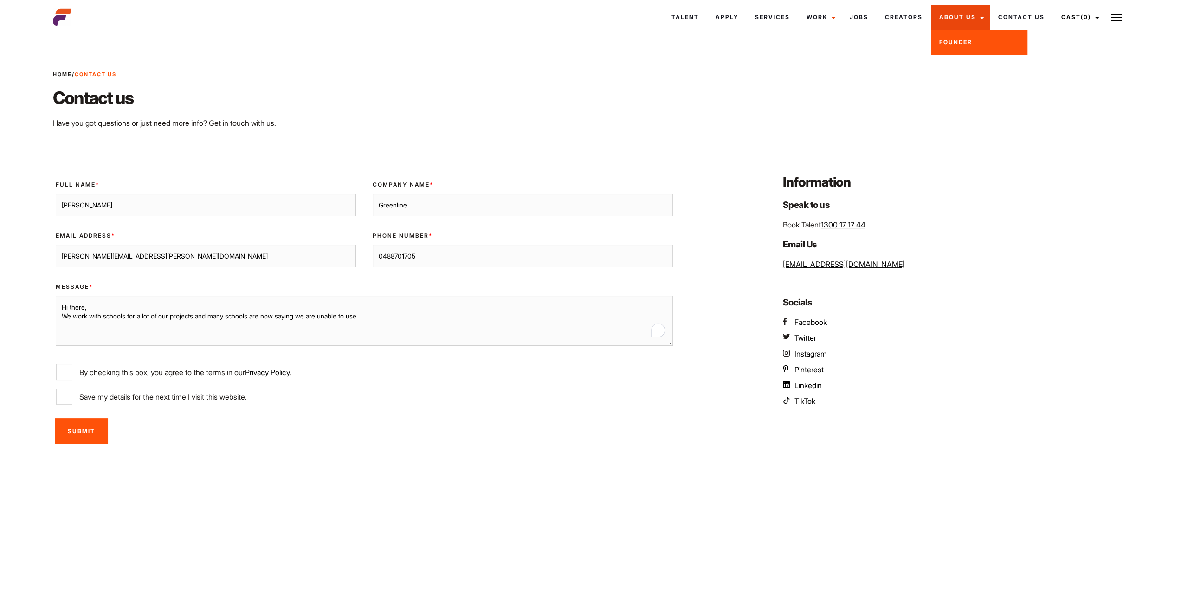
type textarea "Hi there, We work with schools for a lot of our projects and many schools are n…"
